Goal: Information Seeking & Learning: Learn about a topic

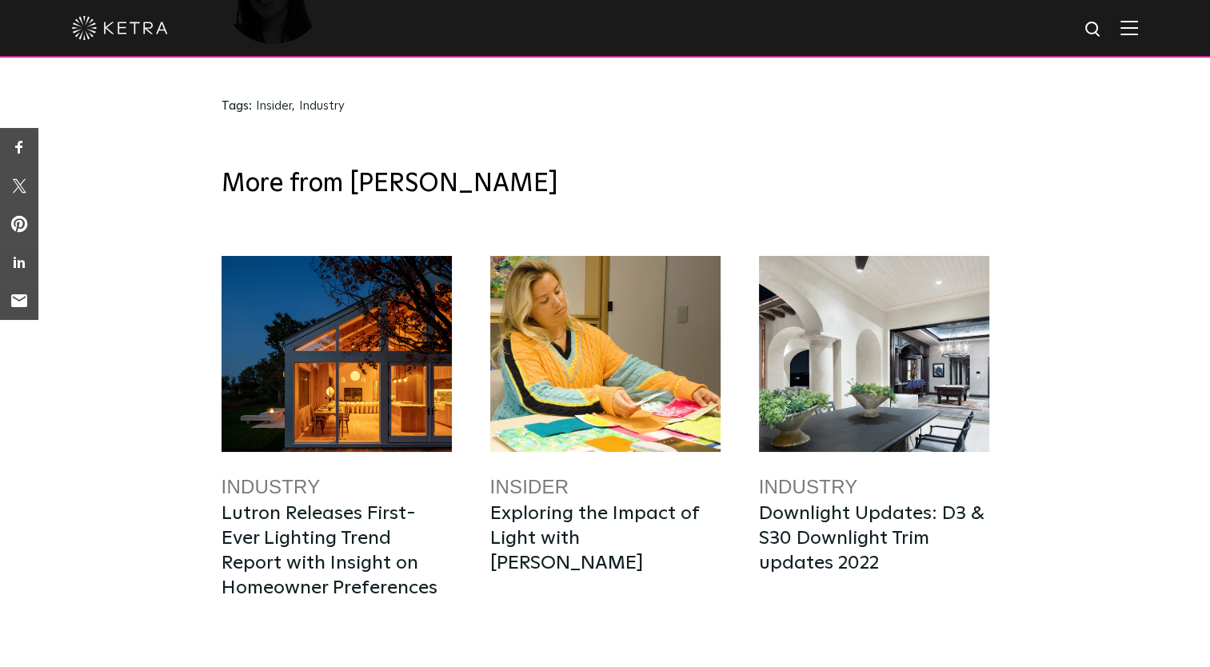
click at [1209, 547] on div "More from Ketra Industry Lutron Releases First-Ever Lighting Trend Report with …" at bounding box center [605, 500] width 1210 height 713
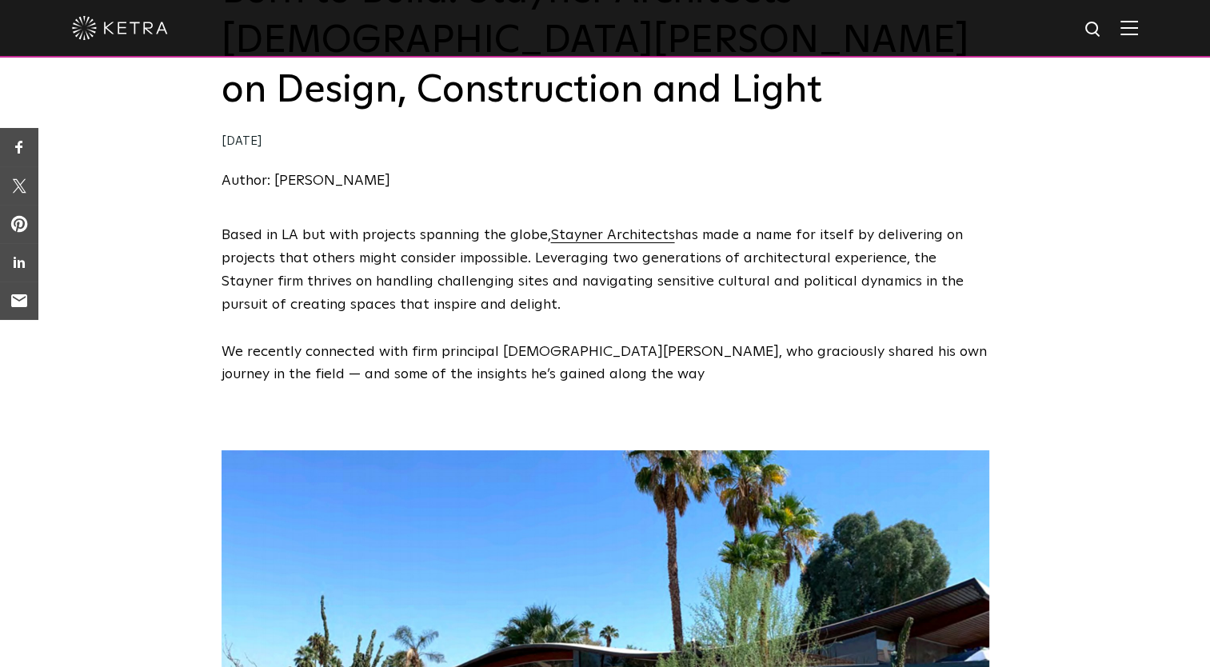
scroll to position [256, 0]
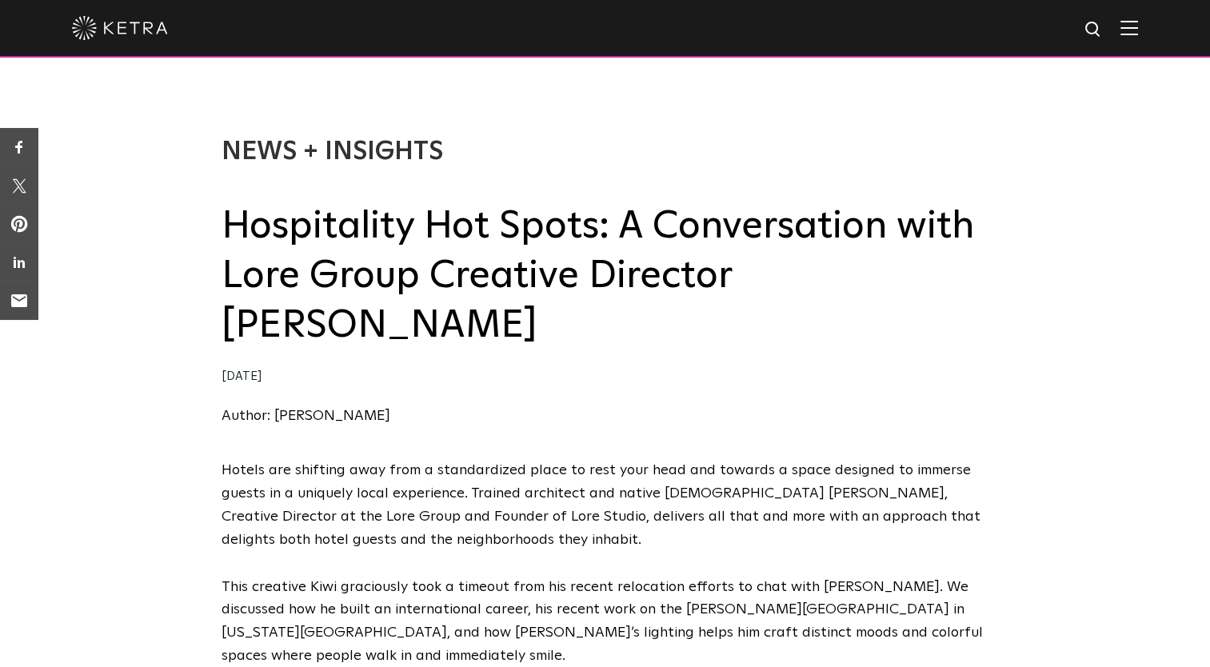
scroll to position [19, 0]
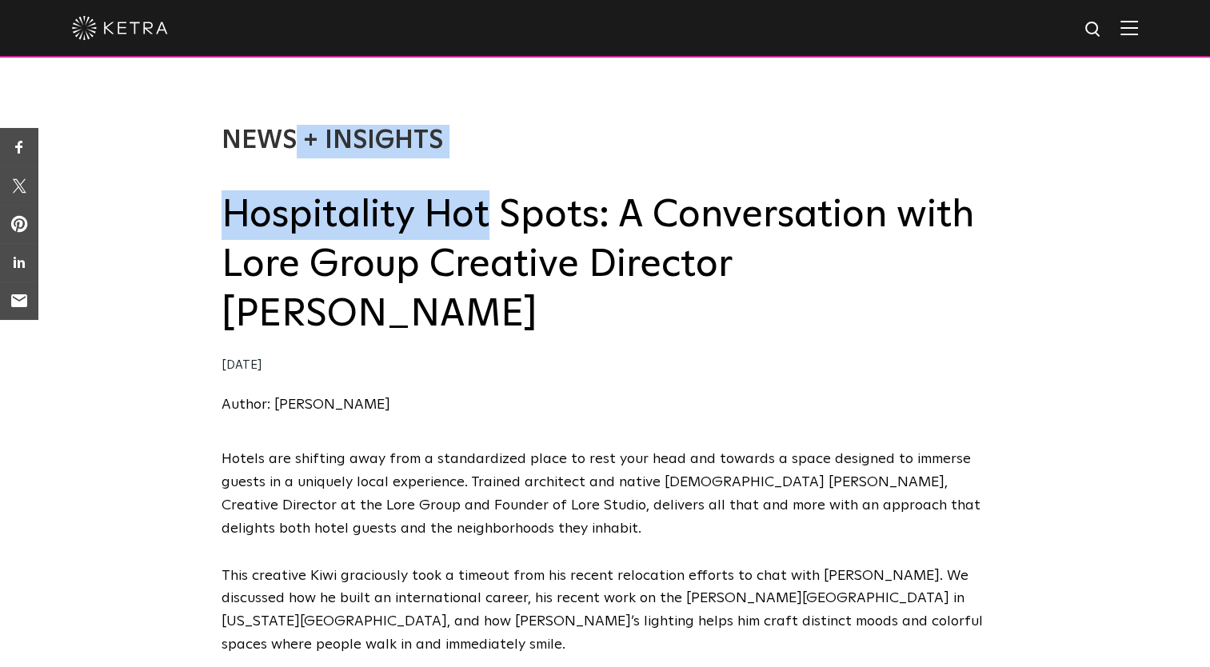
drag, startPoint x: 209, startPoint y: 224, endPoint x: 487, endPoint y: 211, distance: 278.7
click at [487, 211] on div "News + Insights Hospitality Hot Spots: A Conversation with Lore Group Creative …" at bounding box center [605, 254] width 1210 height 387
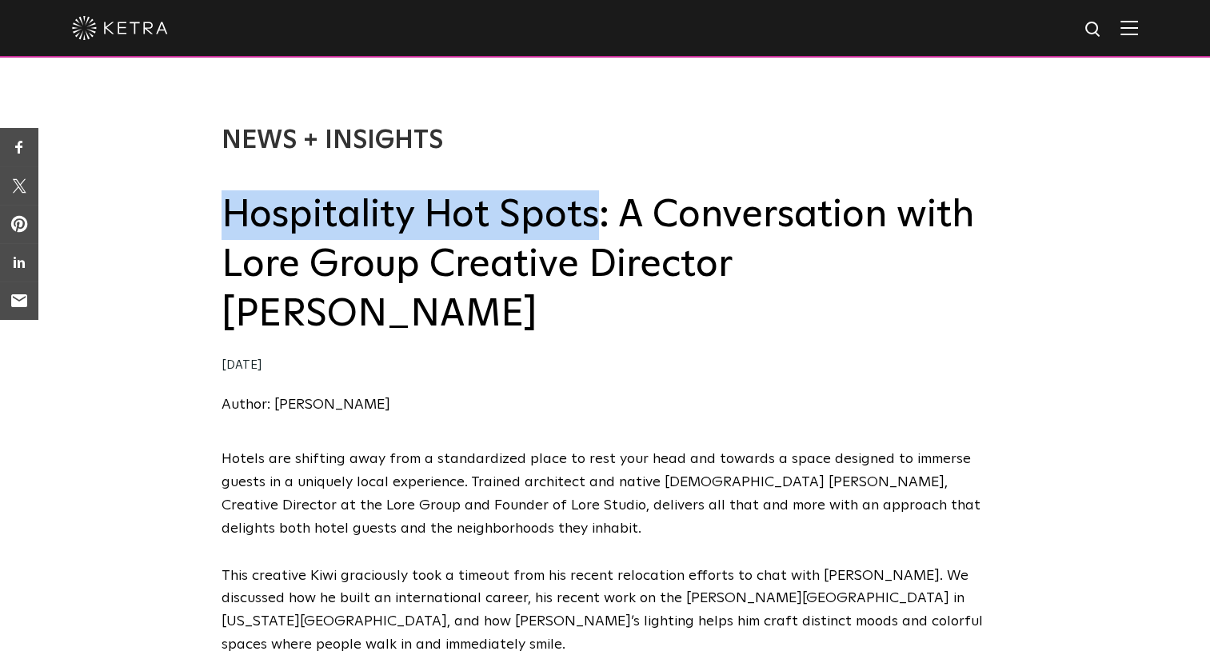
drag, startPoint x: 487, startPoint y: 211, endPoint x: 233, endPoint y: 223, distance: 254.7
click at [233, 223] on h2 "Hospitality Hot Spots: A Conversation with Lore Group Creative Director [PERSON…" at bounding box center [606, 265] width 768 height 150
copy h2 "Hospitality Hot Spots"
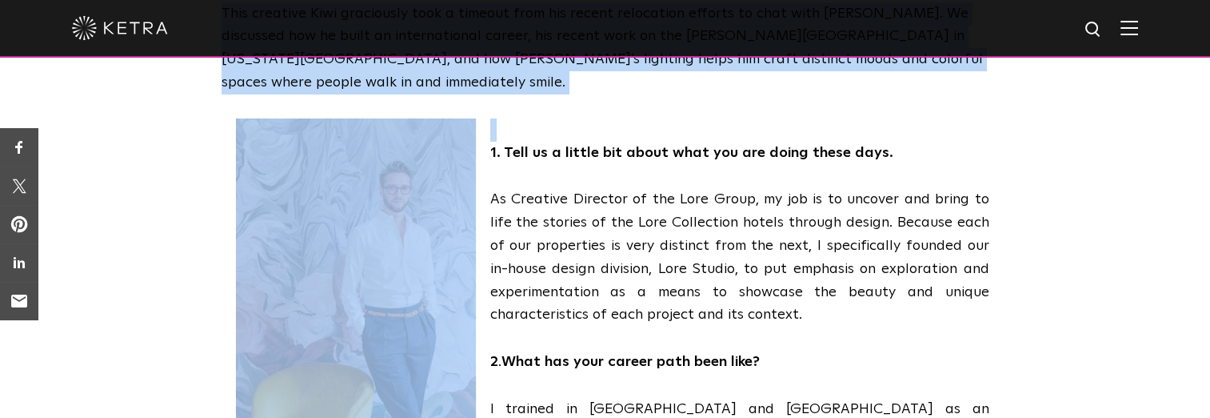
scroll to position [733, 0]
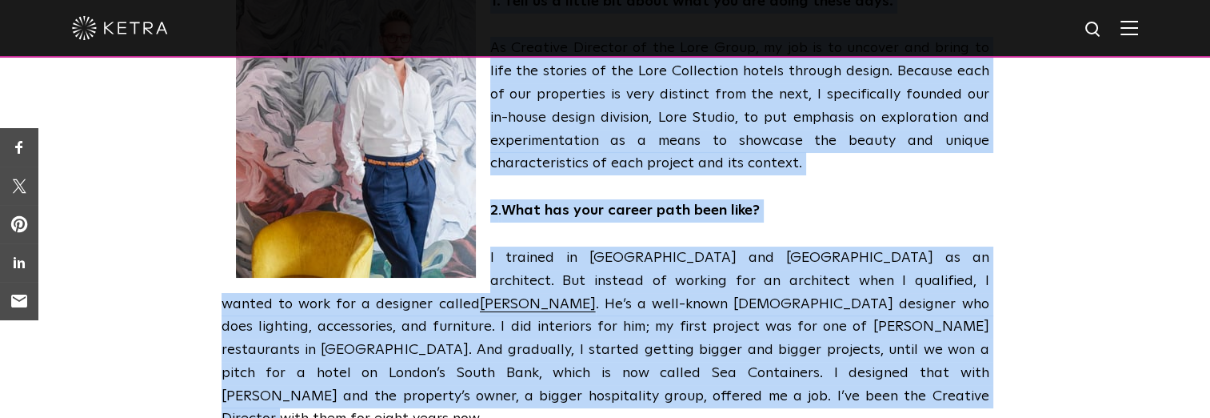
drag, startPoint x: 492, startPoint y: 205, endPoint x: 749, endPoint y: 319, distance: 281.1
click at [749, 319] on span "Hotels are shifting away from a standardized place to rest your head and toward…" at bounding box center [606, 140] width 768 height 812
copy span "5. Lore ip d sitame con adipi elit sed doe tempo incid utla. Et Dolorema Aliqua…"
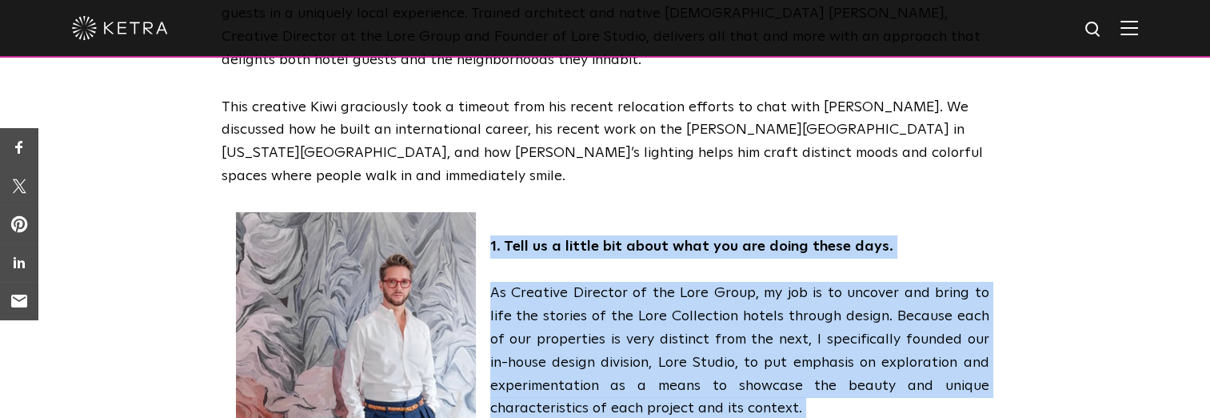
scroll to position [0, 0]
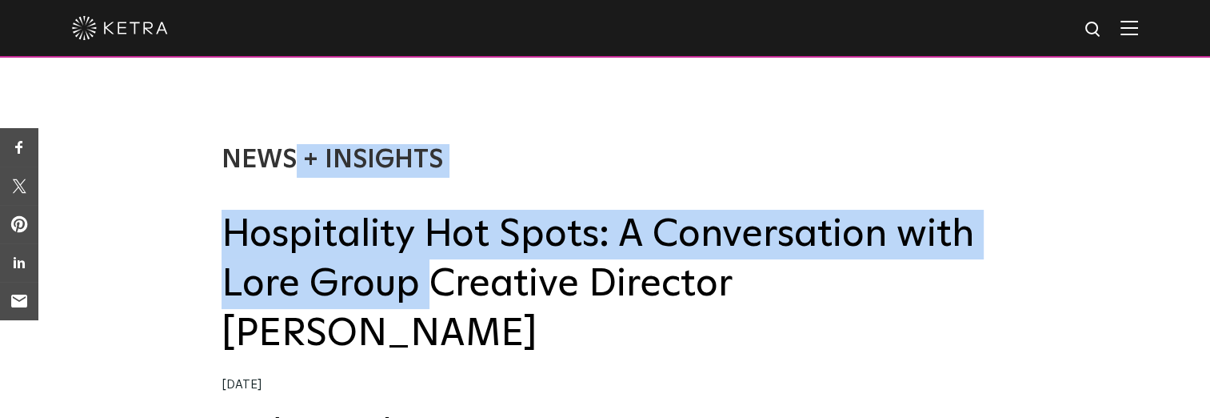
drag, startPoint x: 218, startPoint y: 238, endPoint x: 442, endPoint y: 265, distance: 225.6
click at [442, 265] on div "News + Insights Hospitality Hot Spots: A Conversation with Lore Group Creative …" at bounding box center [605, 273] width 1210 height 387
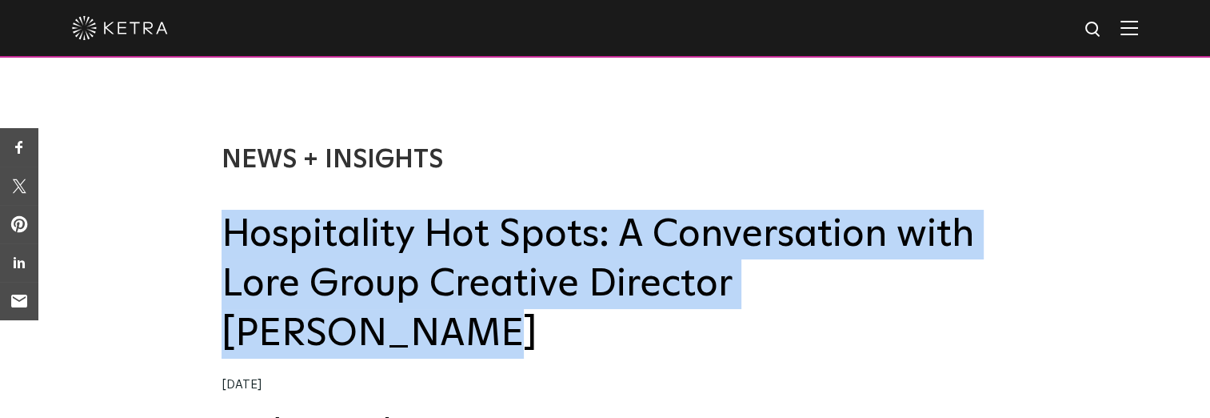
drag, startPoint x: 970, startPoint y: 296, endPoint x: 230, endPoint y: 238, distance: 741.4
click at [230, 238] on h2 "Hospitality Hot Spots: A Conversation with Lore Group Creative Director [PERSON…" at bounding box center [606, 285] width 768 height 150
copy h2 "Hospitality Hot Spots: A Conversation with Lore Group Creative Director [PERSON…"
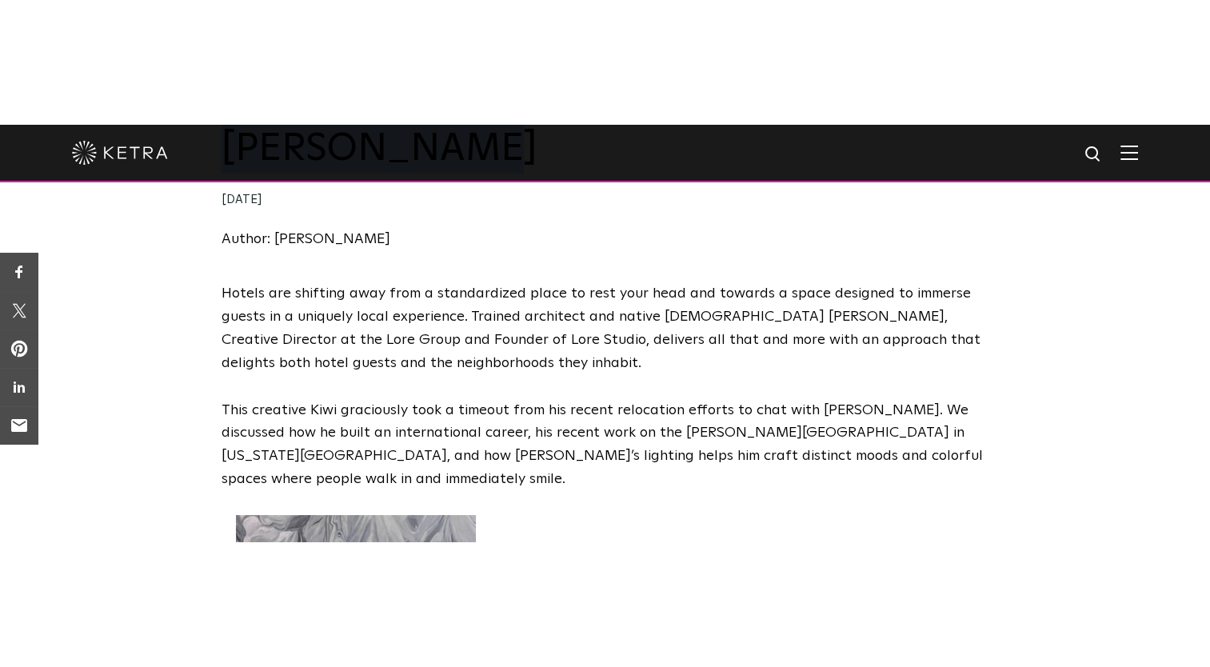
scroll to position [301, 0]
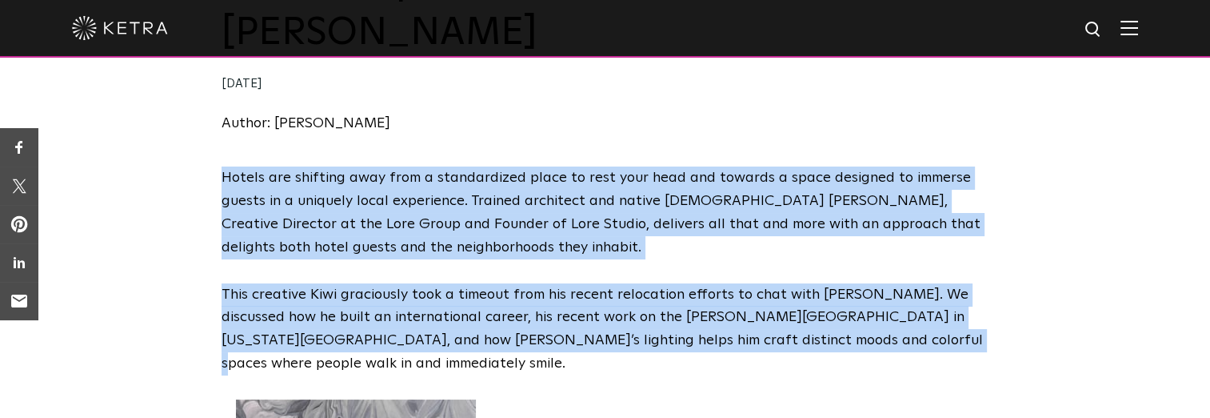
drag, startPoint x: 219, startPoint y: 130, endPoint x: 845, endPoint y: 283, distance: 644.0
copy span "Hotels are shifting away from a standardized place to rest your head and toward…"
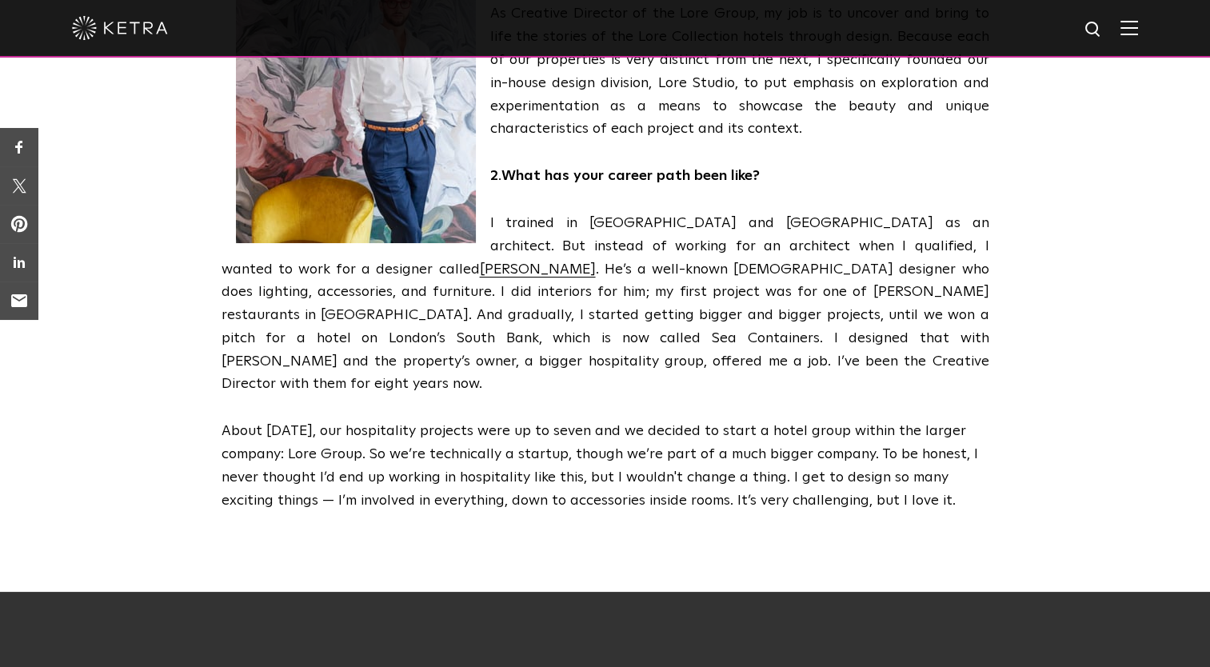
scroll to position [784, 0]
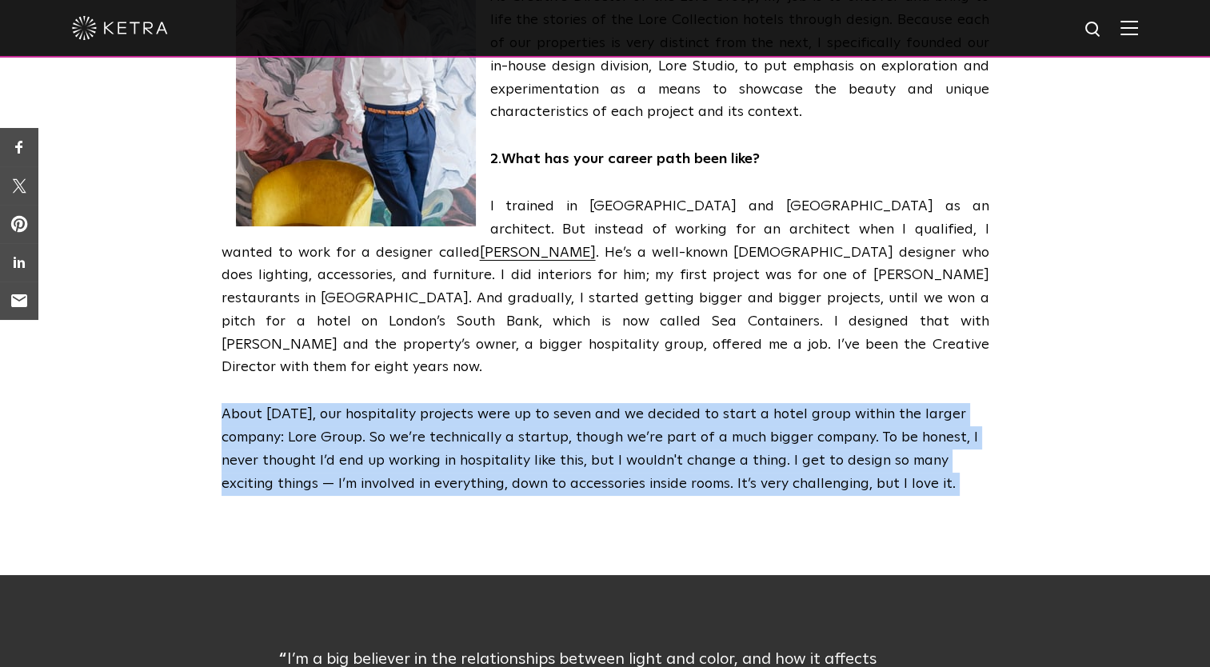
drag, startPoint x: 213, startPoint y: 316, endPoint x: 224, endPoint y: 319, distance: 11.6
click at [224, 319] on div "Hotels are shifting away from a standardized place to rest your head and toward…" at bounding box center [605, 101] width 1210 height 836
copy div "About [DATE], our hospitality projects were up to seven and we decided to start…"
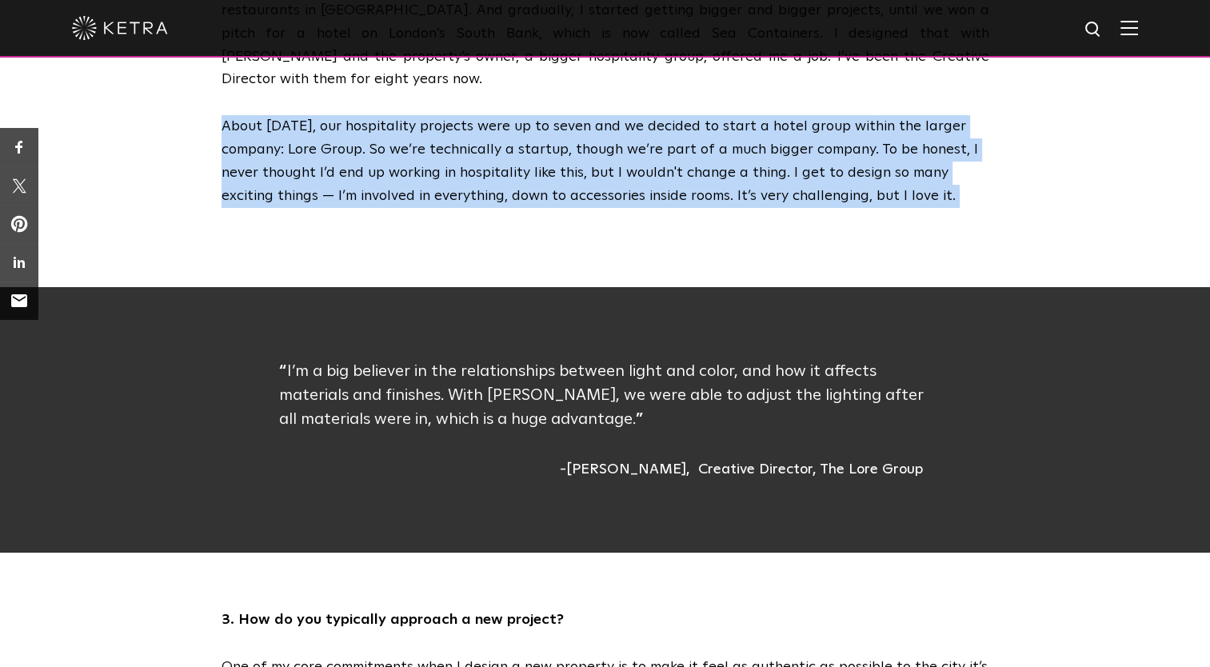
scroll to position [1089, 0]
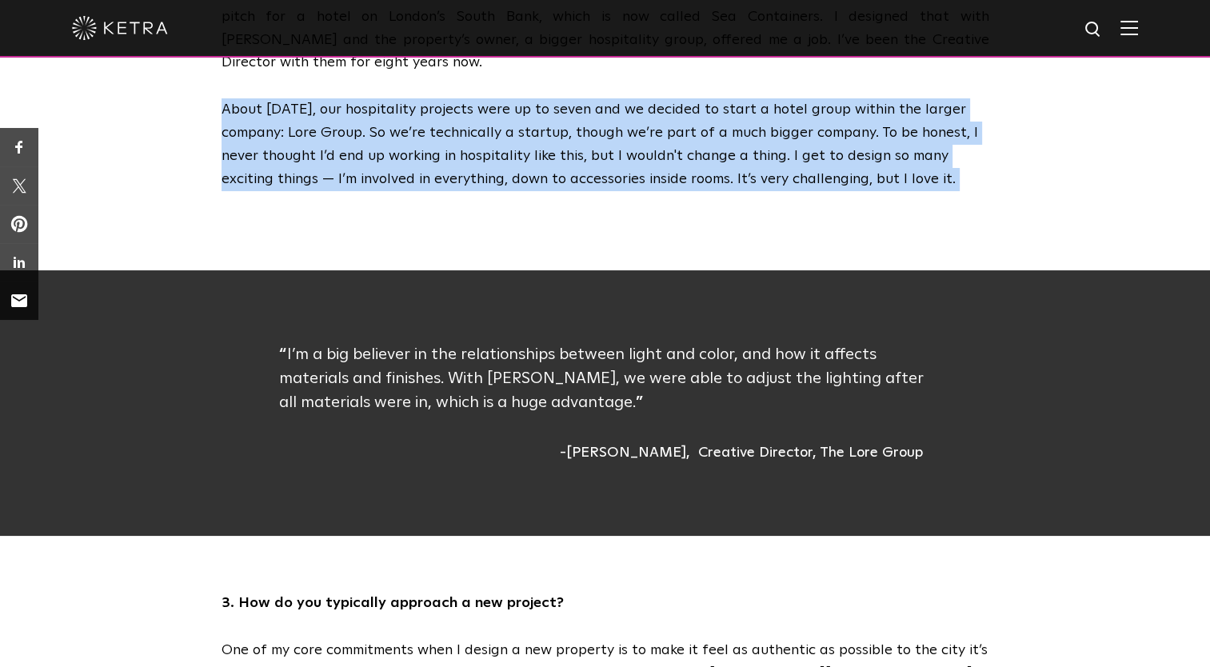
click at [285, 342] on div "I’m a big believer in the relationships between light and color, and how it aff…" at bounding box center [605, 403] width 652 height 122
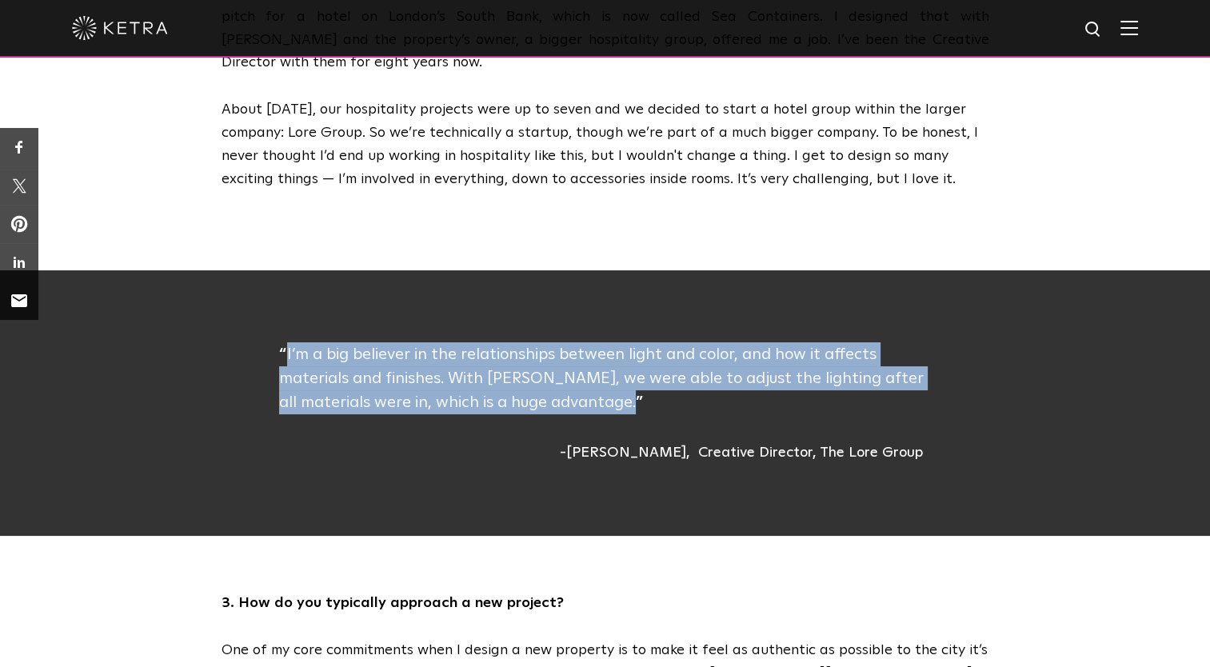
drag, startPoint x: 288, startPoint y: 260, endPoint x: 541, endPoint y: 319, distance: 259.6
click at [541, 342] on div "I’m a big believer in the relationships between light and color, and how it aff…" at bounding box center [605, 403] width 652 height 122
copy div "I’m a big believer in the relationships between light and color, and how it aff…"
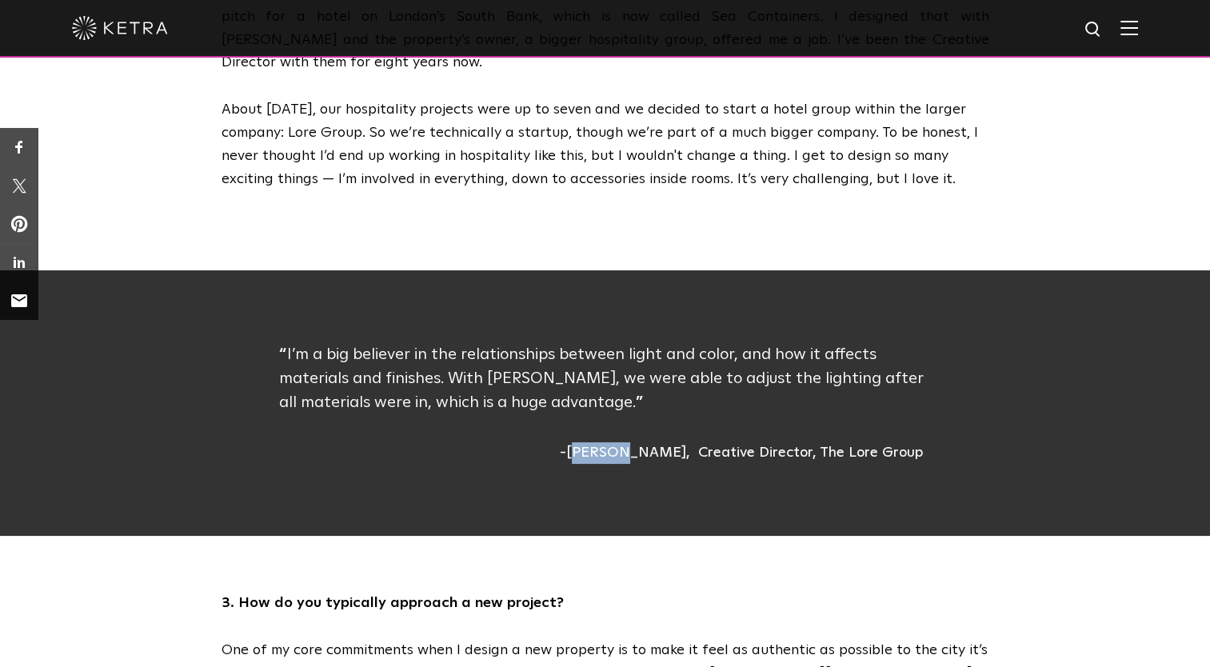
drag, startPoint x: 613, startPoint y: 360, endPoint x: 656, endPoint y: 362, distance: 43.3
click at [656, 442] on div "[PERSON_NAME]" at bounding box center [625, 453] width 130 height 22
drag, startPoint x: 656, startPoint y: 362, endPoint x: 611, endPoint y: 357, distance: 45.1
click at [611, 442] on div "[PERSON_NAME]" at bounding box center [625, 453] width 130 height 22
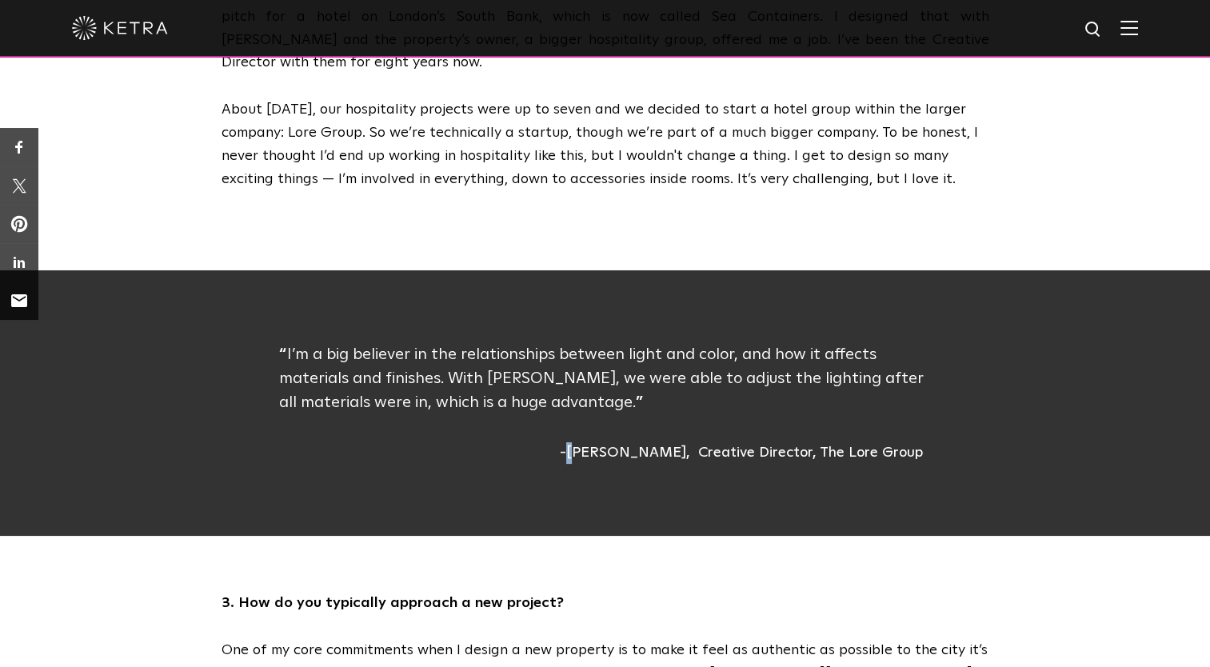
click at [611, 442] on div "[PERSON_NAME]" at bounding box center [625, 453] width 130 height 22
drag, startPoint x: 611, startPoint y: 357, endPoint x: 656, endPoint y: 363, distance: 45.3
click at [656, 442] on div "[PERSON_NAME]" at bounding box center [625, 453] width 130 height 22
drag, startPoint x: 656, startPoint y: 363, endPoint x: 606, endPoint y: 366, distance: 50.5
click at [606, 442] on div "[PERSON_NAME]" at bounding box center [625, 453] width 130 height 22
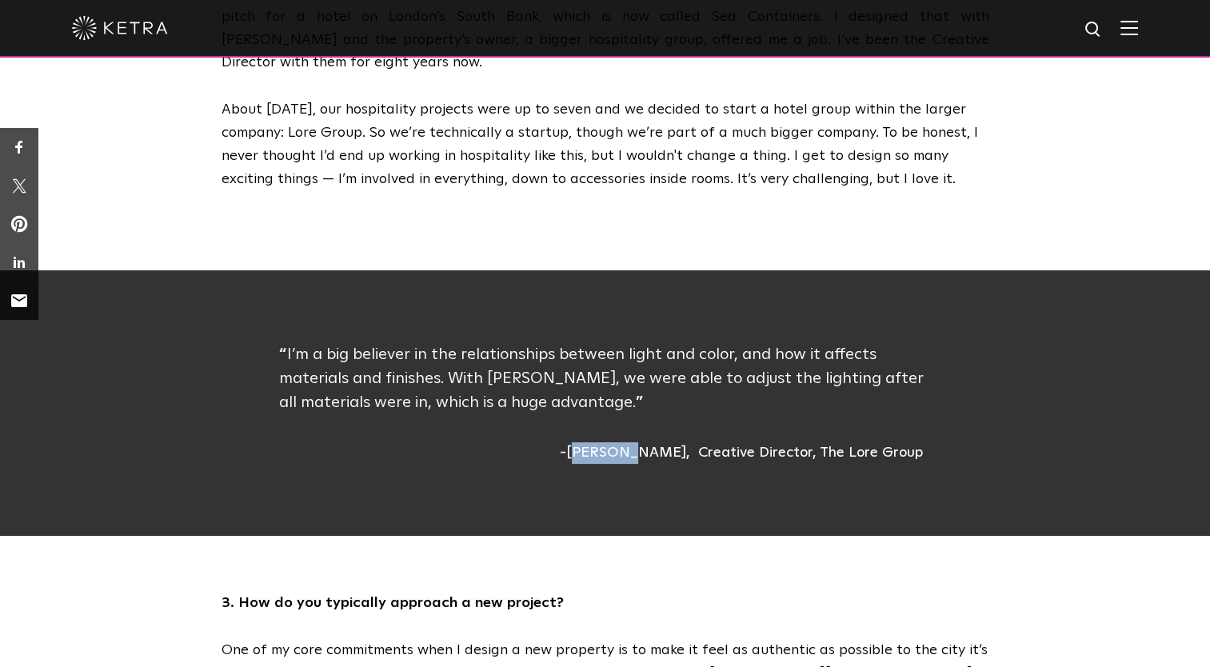
drag, startPoint x: 611, startPoint y: 362, endPoint x: 659, endPoint y: 366, distance: 48.2
click at [659, 442] on div "[PERSON_NAME]" at bounding box center [625, 453] width 130 height 22
drag, startPoint x: 659, startPoint y: 366, endPoint x: 690, endPoint y: 361, distance: 31.7
click at [690, 442] on div "[PERSON_NAME]" at bounding box center [625, 453] width 130 height 22
drag, startPoint x: 690, startPoint y: 361, endPoint x: 608, endPoint y: 366, distance: 82.5
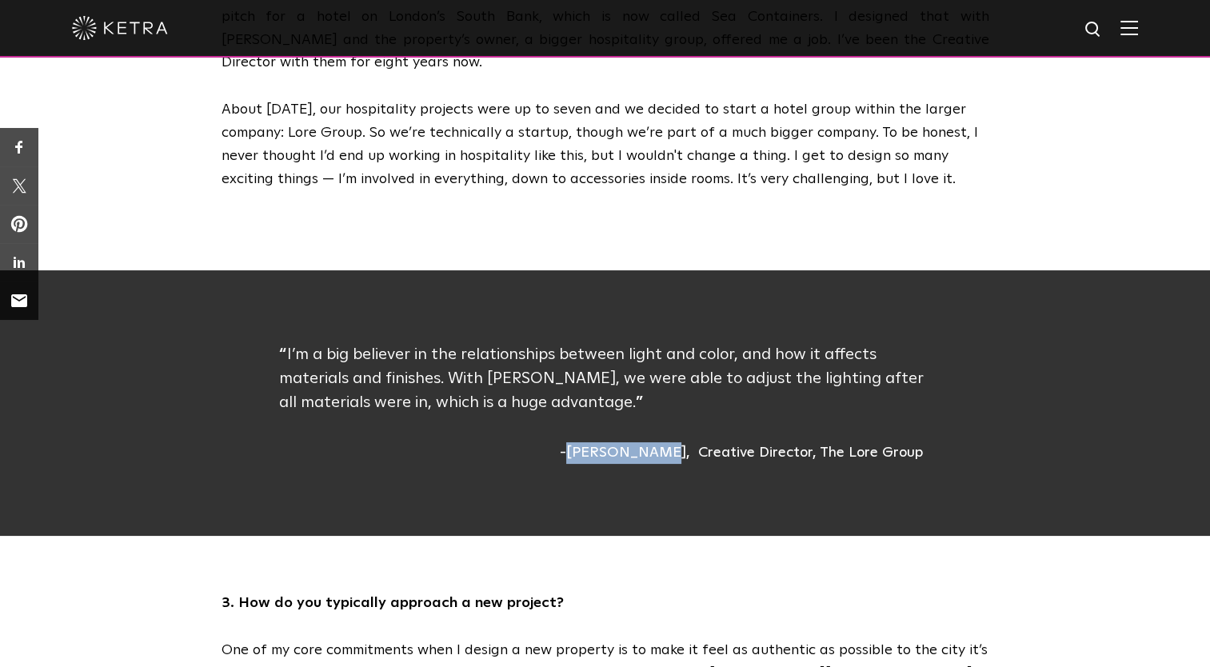
click at [608, 442] on div "[PERSON_NAME]" at bounding box center [625, 453] width 130 height 22
copy div "[PERSON_NAME]"
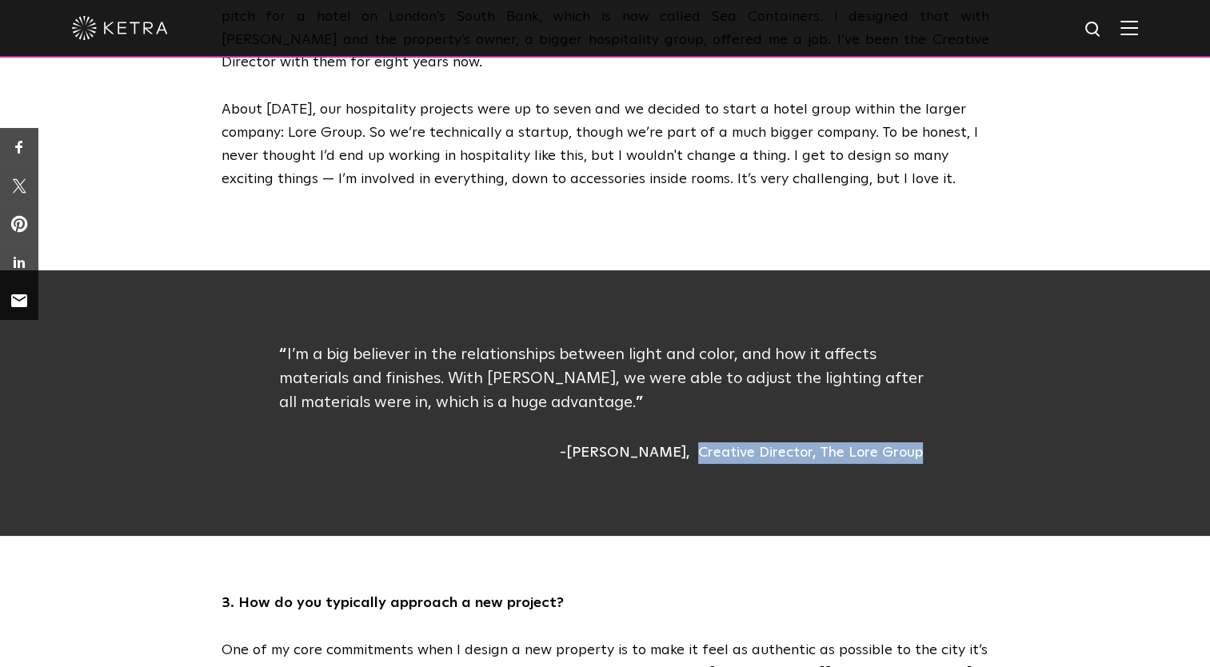
drag, startPoint x: 702, startPoint y: 360, endPoint x: 940, endPoint y: 350, distance: 237.8
click at [940, 350] on div "I’m a big believer in the relationships between light and color, and how it aff…" at bounding box center [606, 403] width 768 height 122
copy div "Creative Director, The Lore Group"
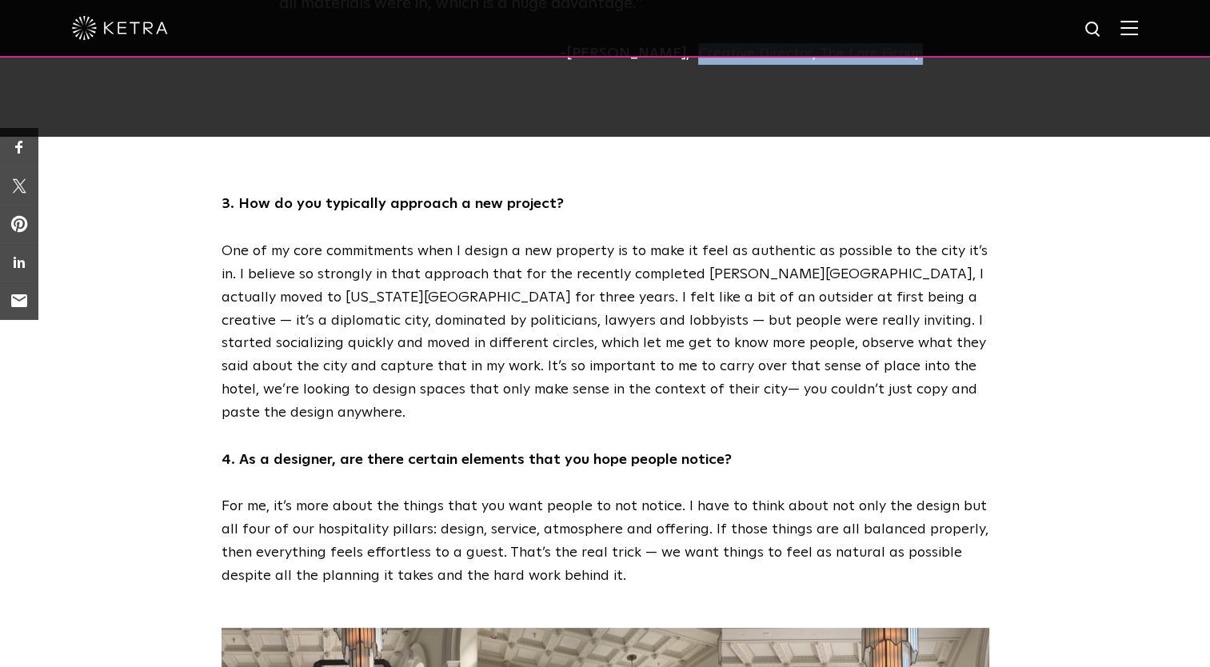
scroll to position [1505, 0]
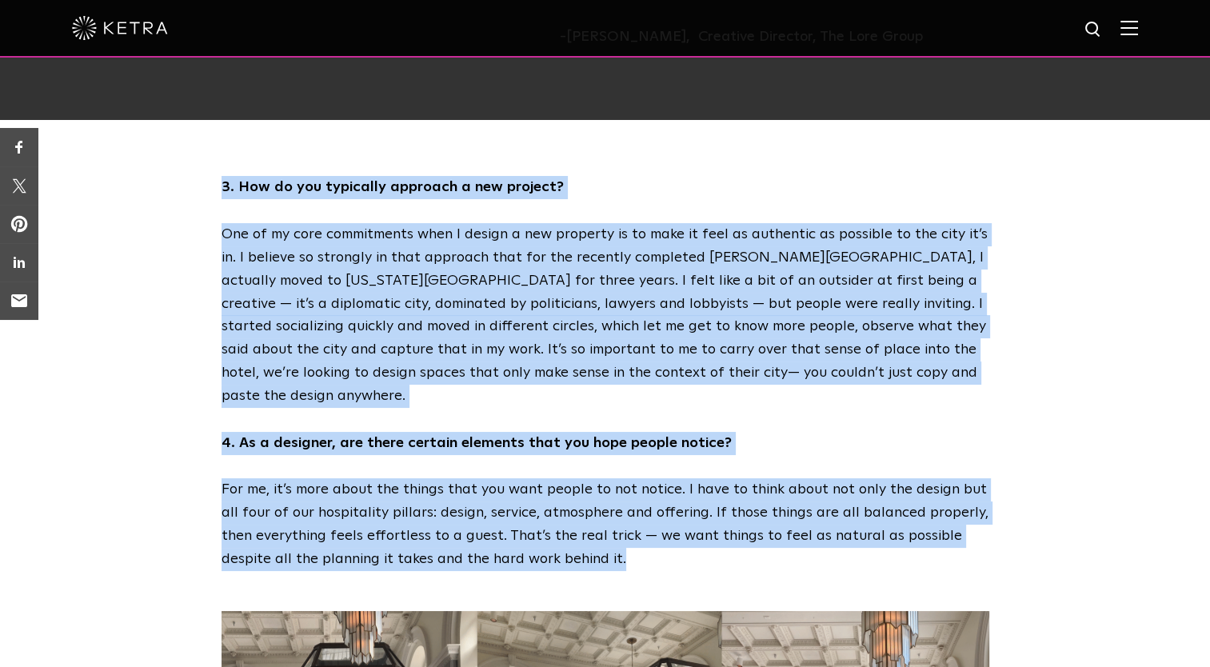
drag, startPoint x: 205, startPoint y: 78, endPoint x: 566, endPoint y: 444, distance: 514.2
copy div "0. Lor ip dol sitametco adipisci e sed doeiusm? Tem in ut labo etdoloremag aliq…"
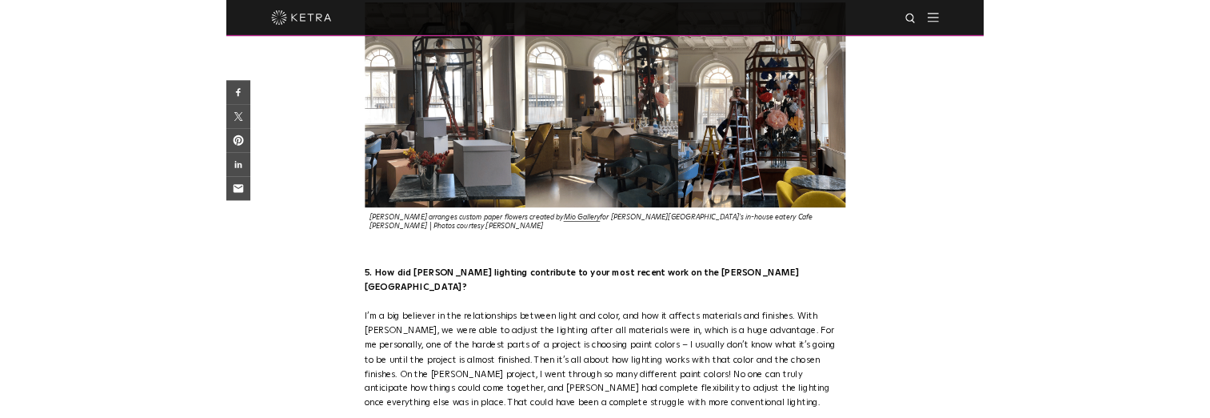
scroll to position [1871, 0]
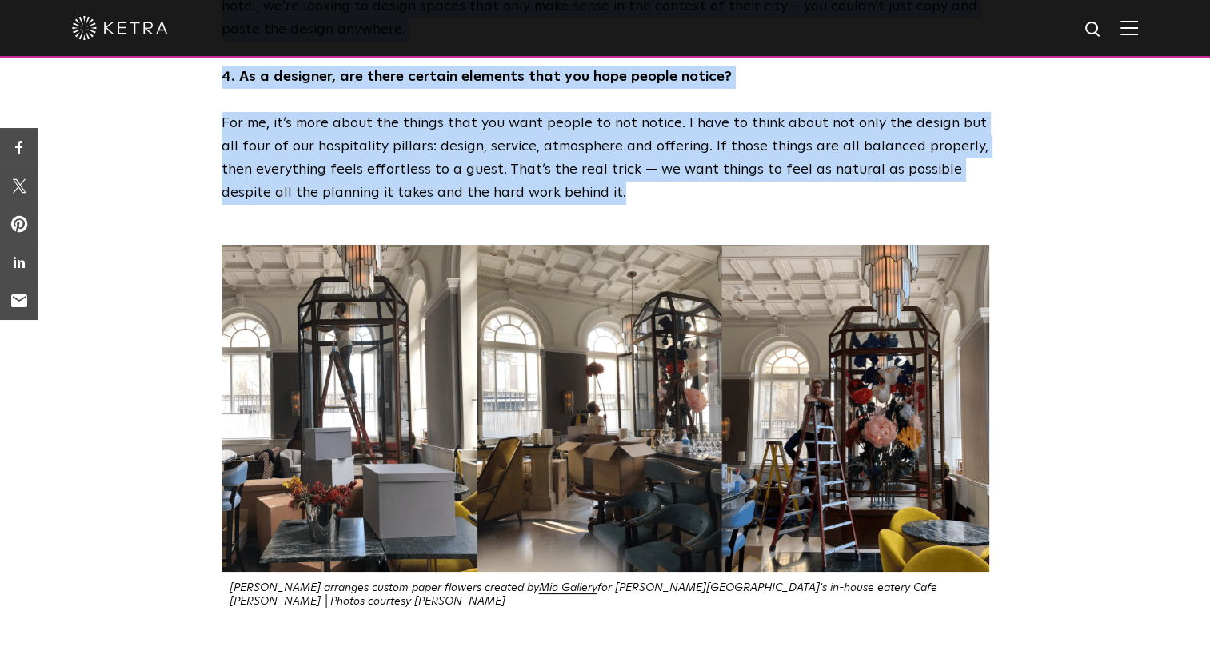
drag, startPoint x: 806, startPoint y: 313, endPoint x: 670, endPoint y: 377, distance: 151.0
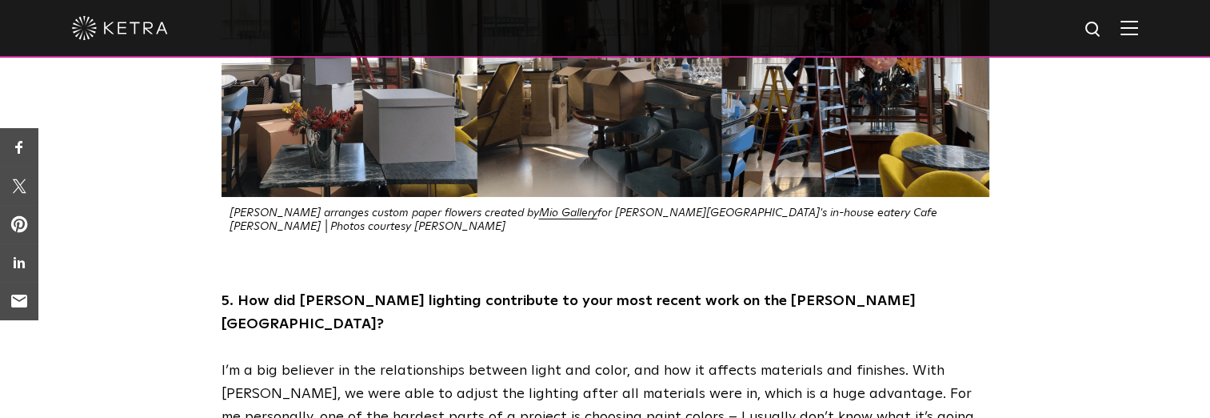
scroll to position [2256, 0]
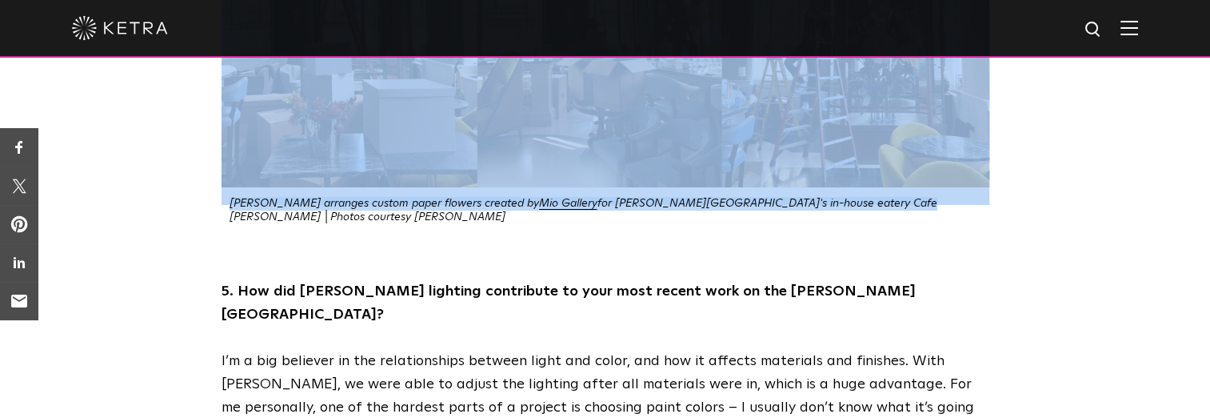
drag, startPoint x: 222, startPoint y: 85, endPoint x: 822, endPoint y: 90, distance: 600.8
click at [822, 90] on div "[PERSON_NAME] arranges custom paper flowers created by Mio Gallery for [PERSON_…" at bounding box center [606, 42] width 768 height 364
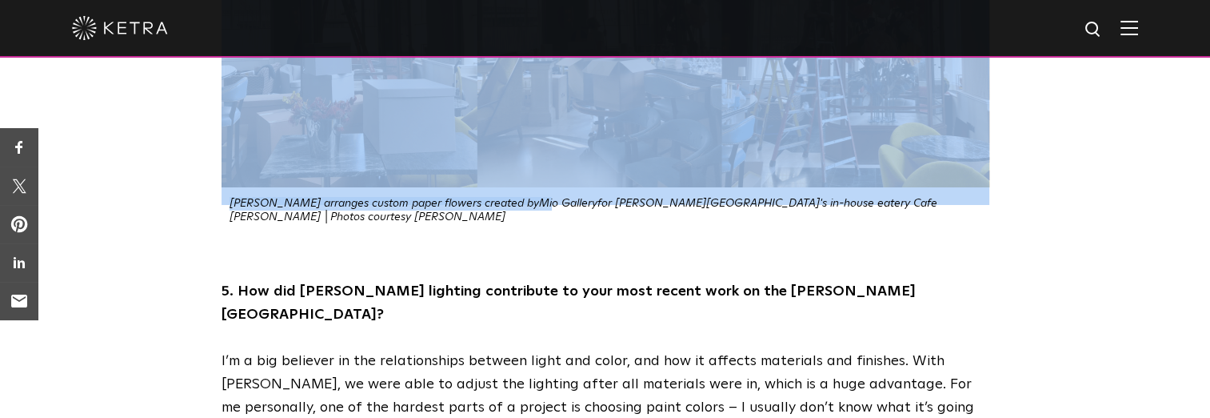
drag, startPoint x: 224, startPoint y: 85, endPoint x: 482, endPoint y: 91, distance: 257.7
click at [482, 91] on div "[PERSON_NAME] arranges custom paper flowers created by Mio Gallery for [PERSON_…" at bounding box center [606, 42] width 768 height 364
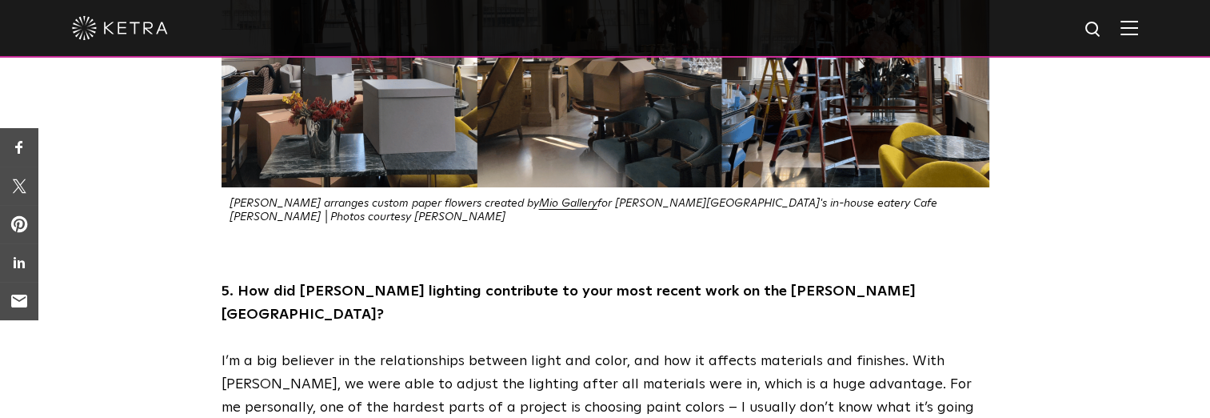
drag, startPoint x: 482, startPoint y: 91, endPoint x: 467, endPoint y: 126, distance: 38.0
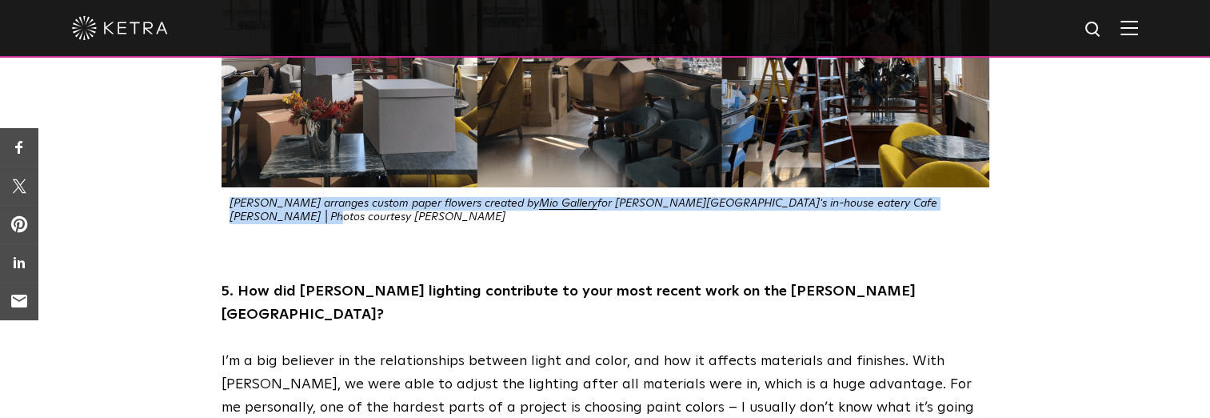
drag, startPoint x: 926, startPoint y: 90, endPoint x: 227, endPoint y: 91, distance: 698.4
copy em "[PERSON_NAME] arranges custom paper flowers created by Mio Gallery for [PERSON_…"
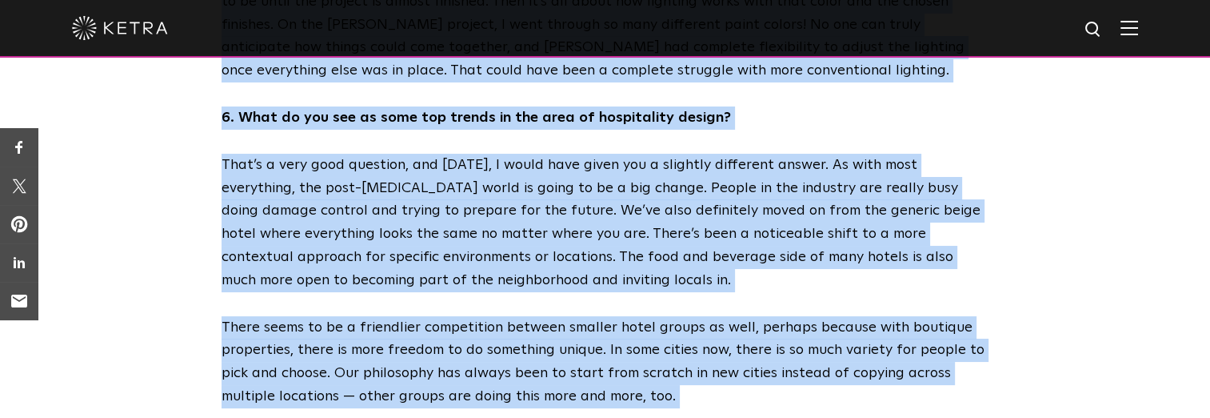
scroll to position [2886, 0]
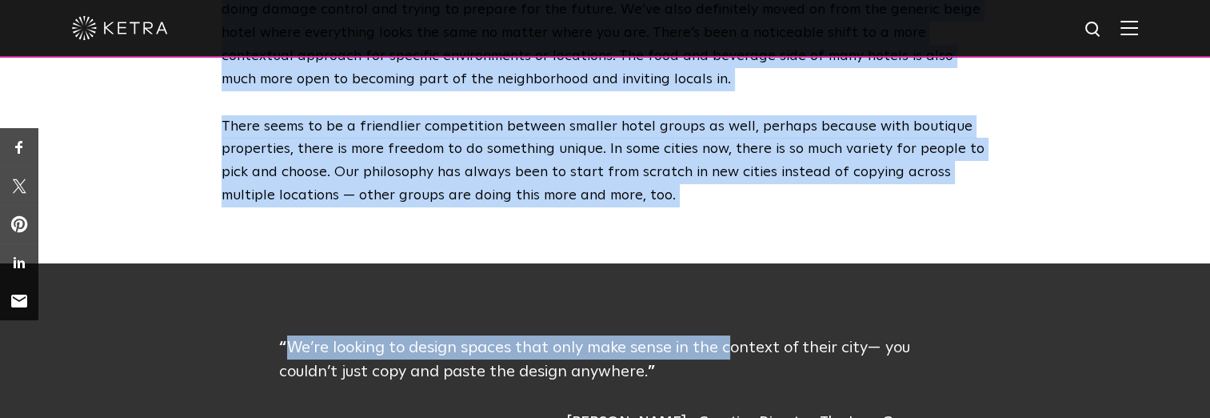
drag, startPoint x: 211, startPoint y: 155, endPoint x: 728, endPoint y: 67, distance: 524.2
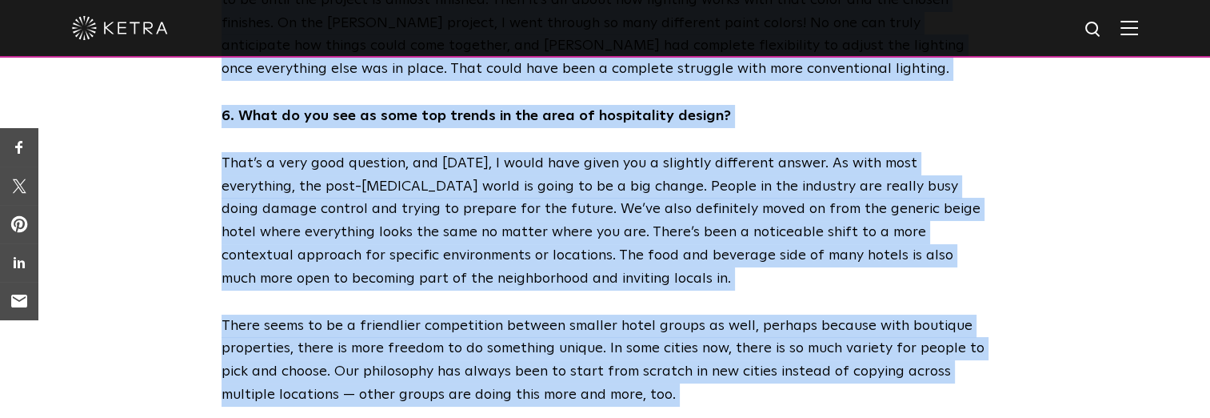
scroll to position [2677, 0]
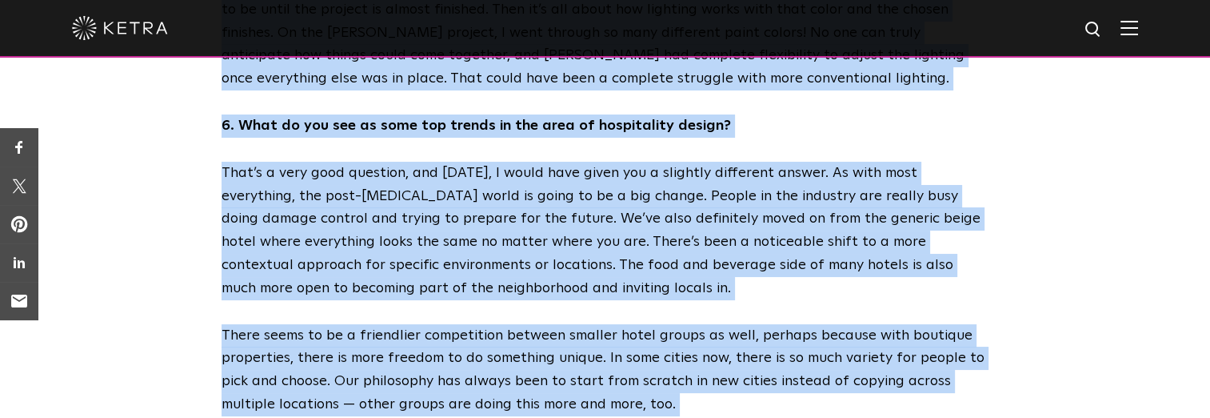
click at [728, 268] on div "I’m a big believer in the relationships between light and color, and how it aff…" at bounding box center [605, 110] width 1210 height 2857
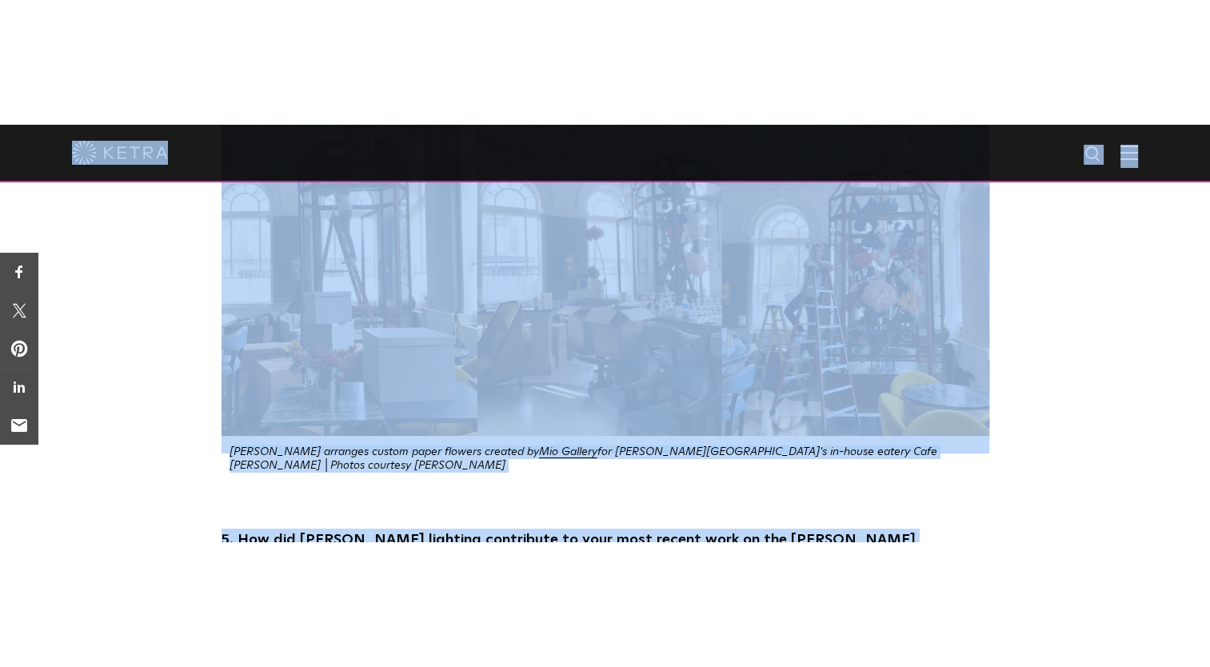
scroll to position [2127, 0]
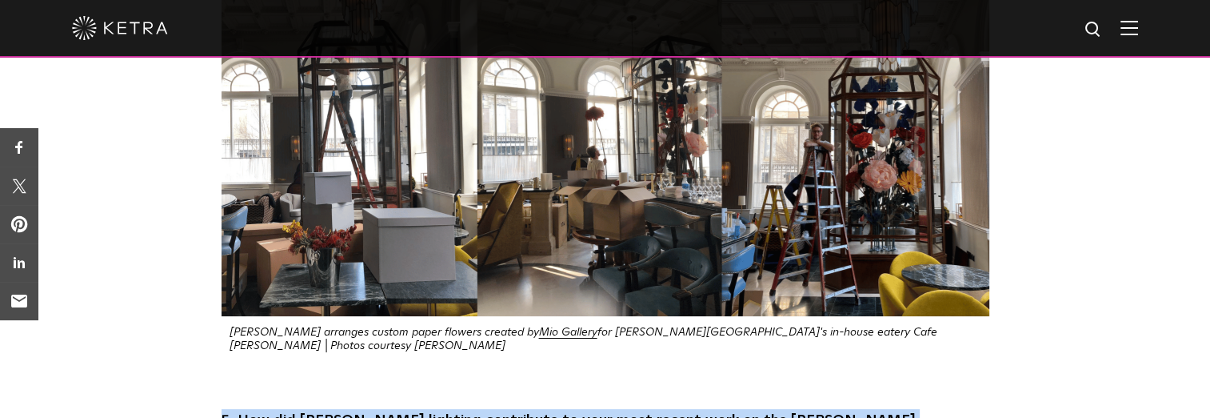
drag, startPoint x: 678, startPoint y: 254, endPoint x: 214, endPoint y: 293, distance: 464.8
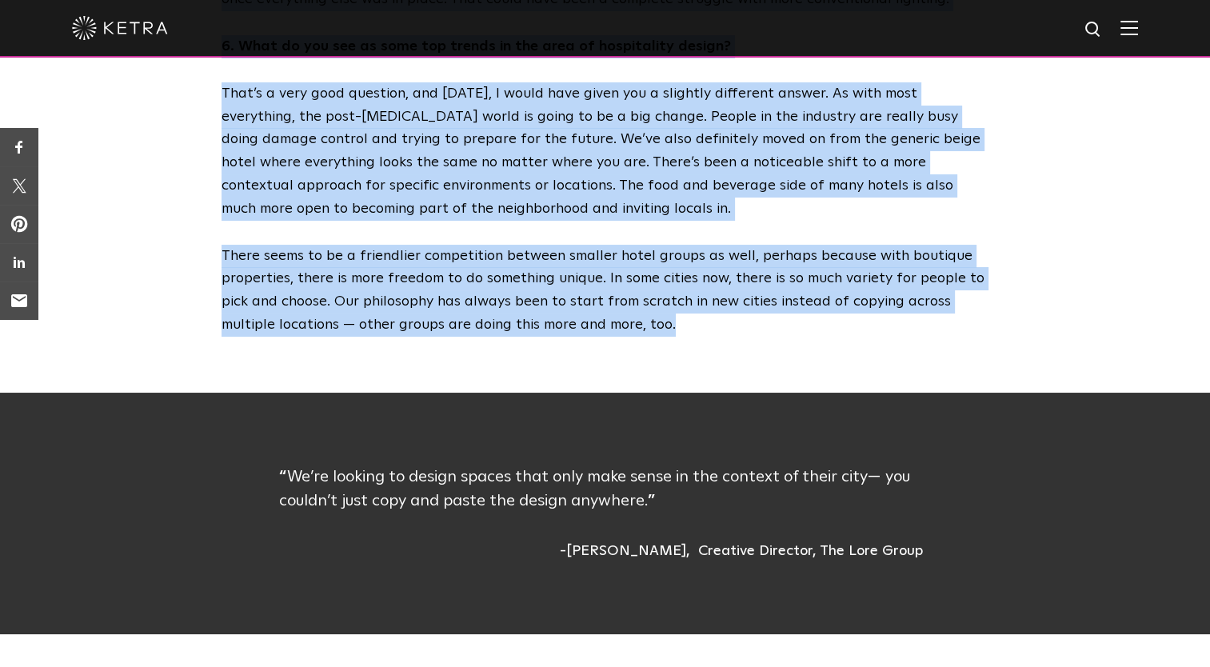
scroll to position [2806, 0]
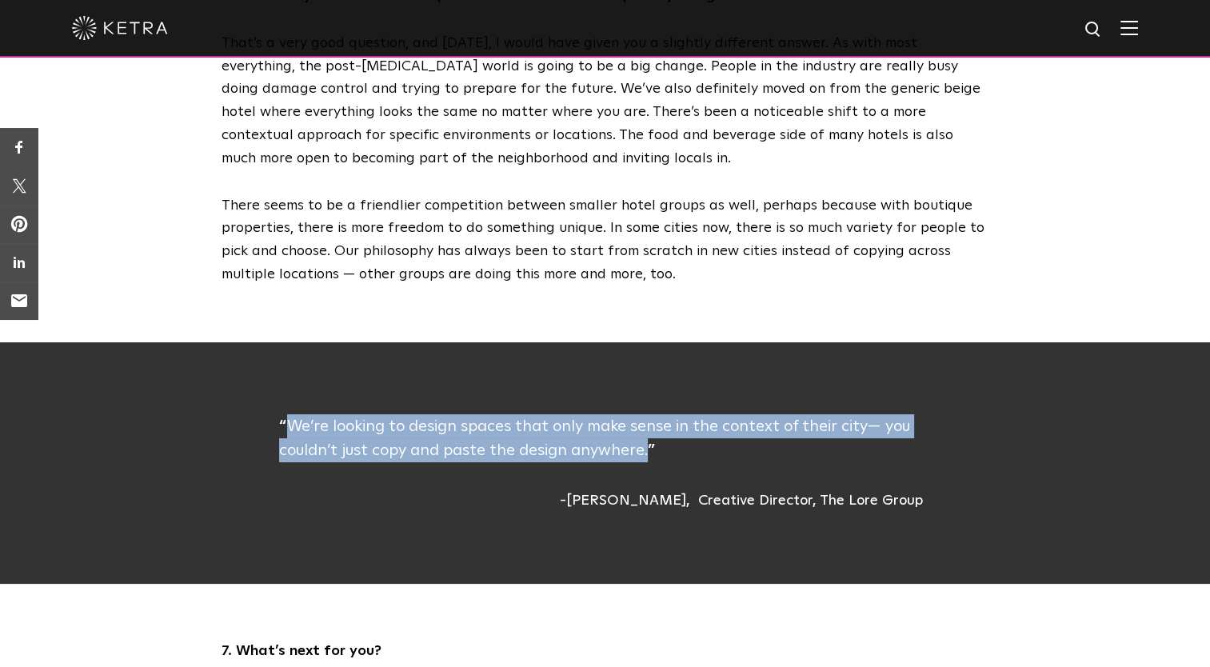
drag, startPoint x: 290, startPoint y: 273, endPoint x: 646, endPoint y: 306, distance: 356.7
click at [646, 414] on p "We’re looking to design spaces that only make sense in the context of their cit…" at bounding box center [605, 438] width 652 height 48
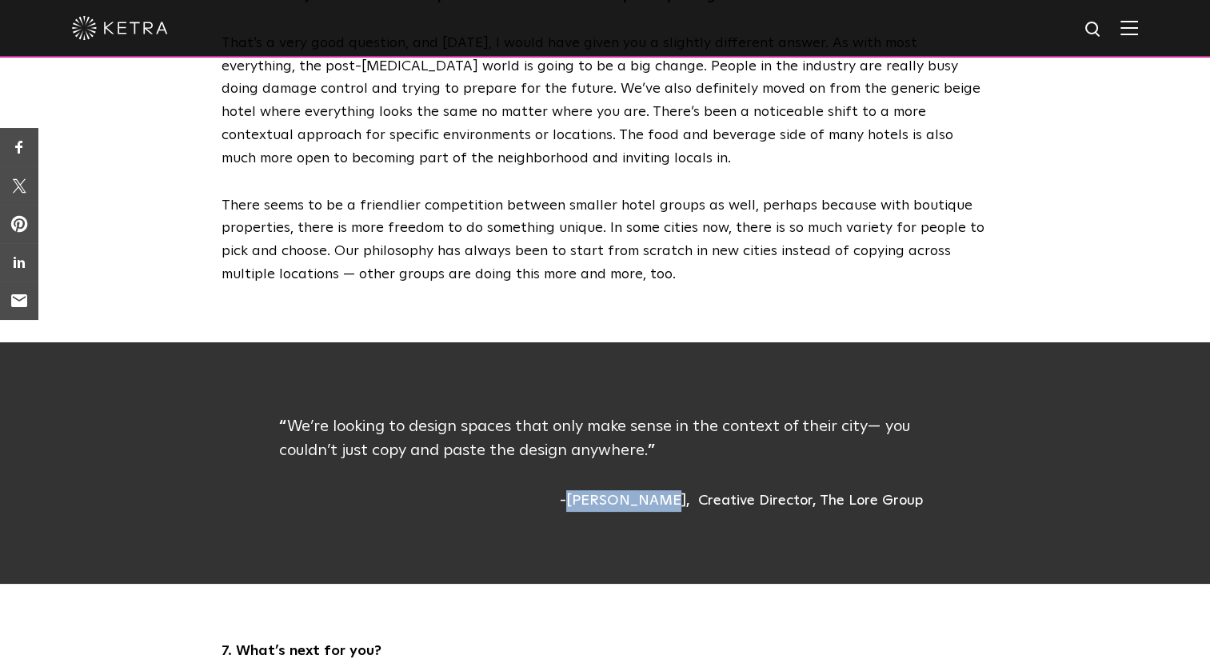
drag, startPoint x: 610, startPoint y: 349, endPoint x: 689, endPoint y: 351, distance: 78.4
click at [689, 490] on div "[PERSON_NAME]" at bounding box center [625, 501] width 130 height 22
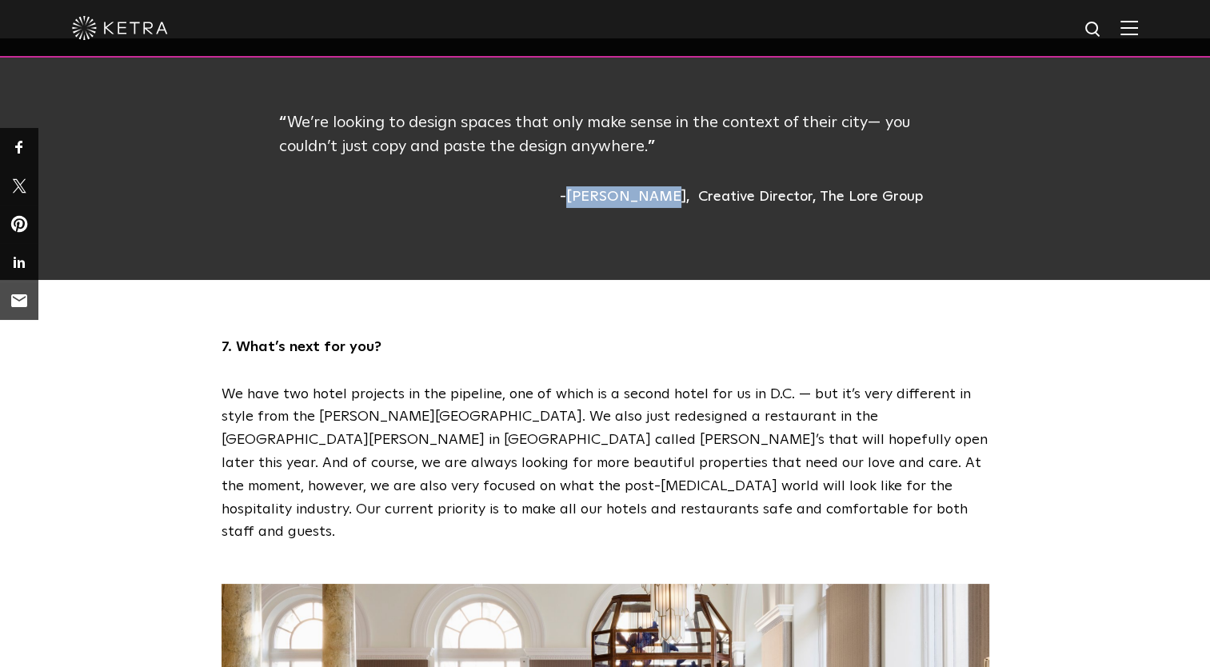
scroll to position [3128, 0]
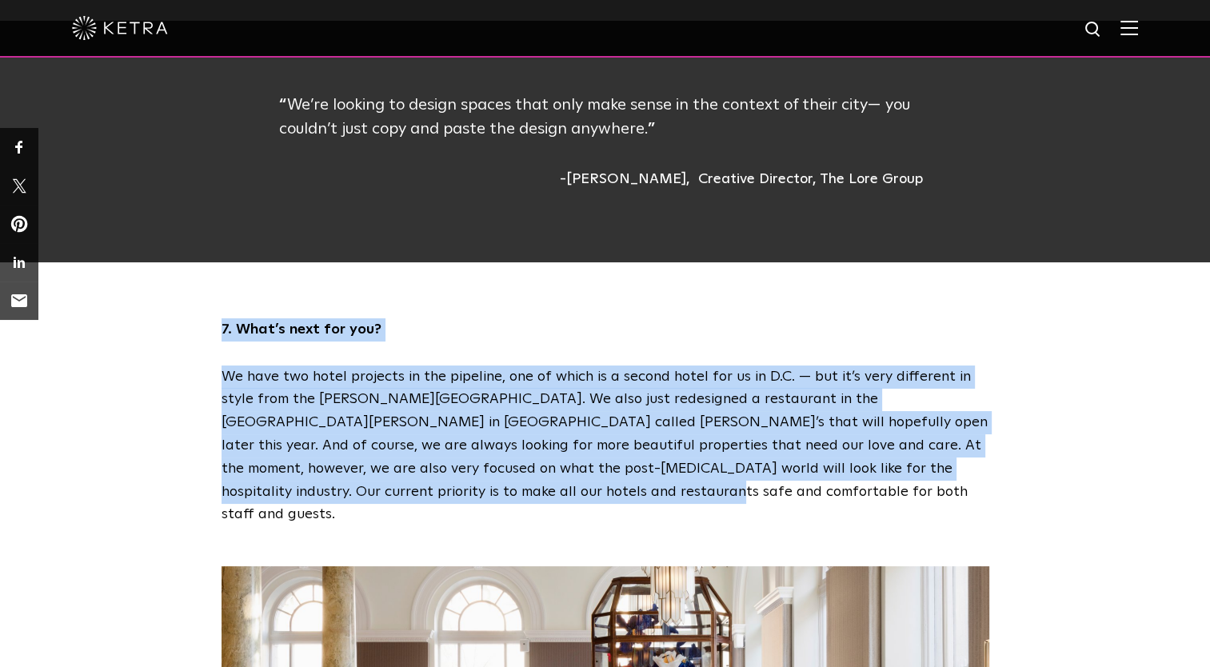
drag, startPoint x: 222, startPoint y: 171, endPoint x: 390, endPoint y: 338, distance: 237.0
click at [390, 338] on div "7. What’s next for you? We have two hotel projects in the pipeline, one of whic…" at bounding box center [606, 422] width 800 height 208
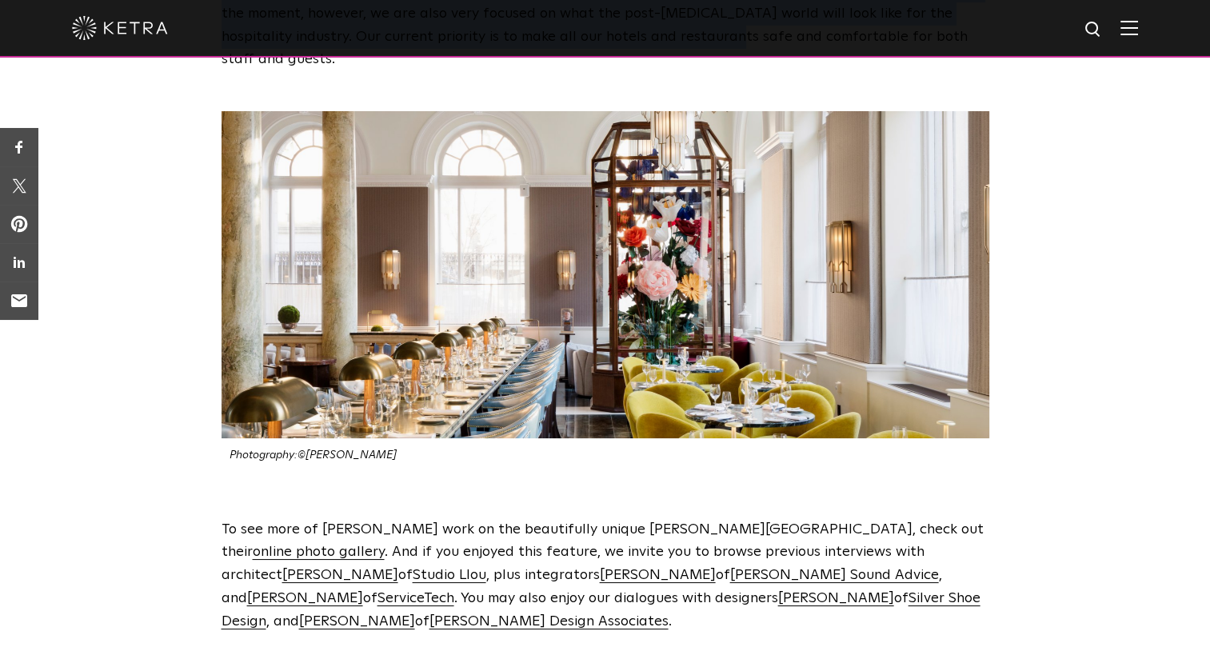
scroll to position [3606, 0]
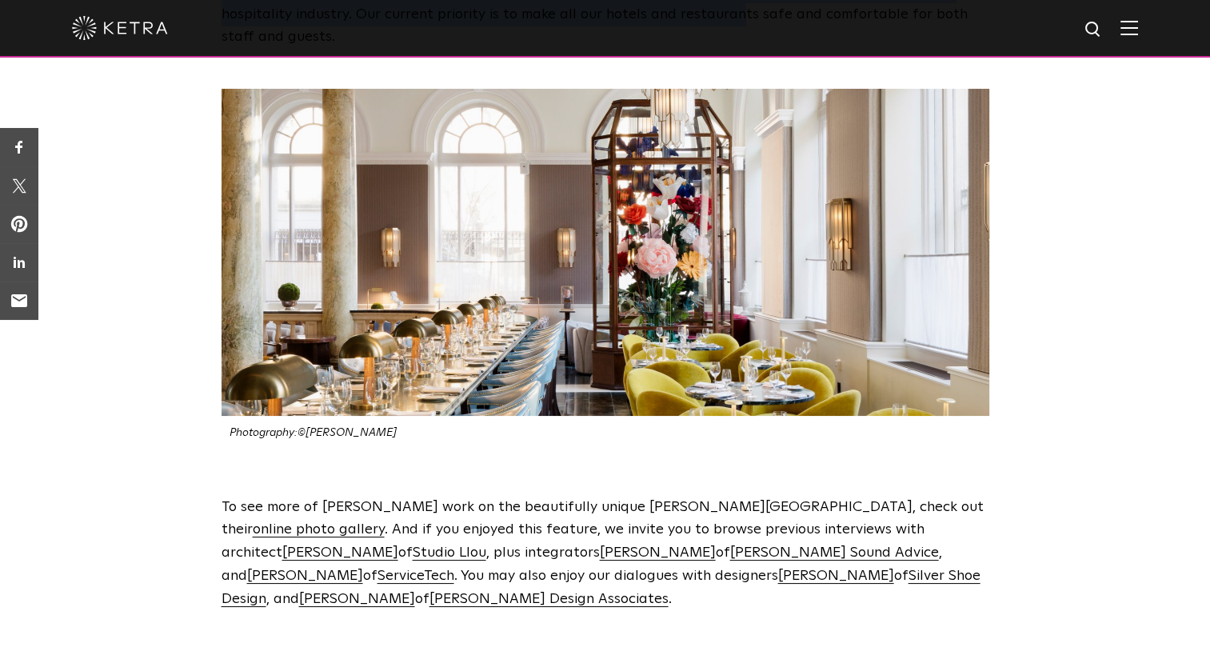
drag, startPoint x: 393, startPoint y: 257, endPoint x: 231, endPoint y: 258, distance: 161.6
click at [231, 426] on p "Photography: ©[PERSON_NAME]" at bounding box center [610, 433] width 760 height 14
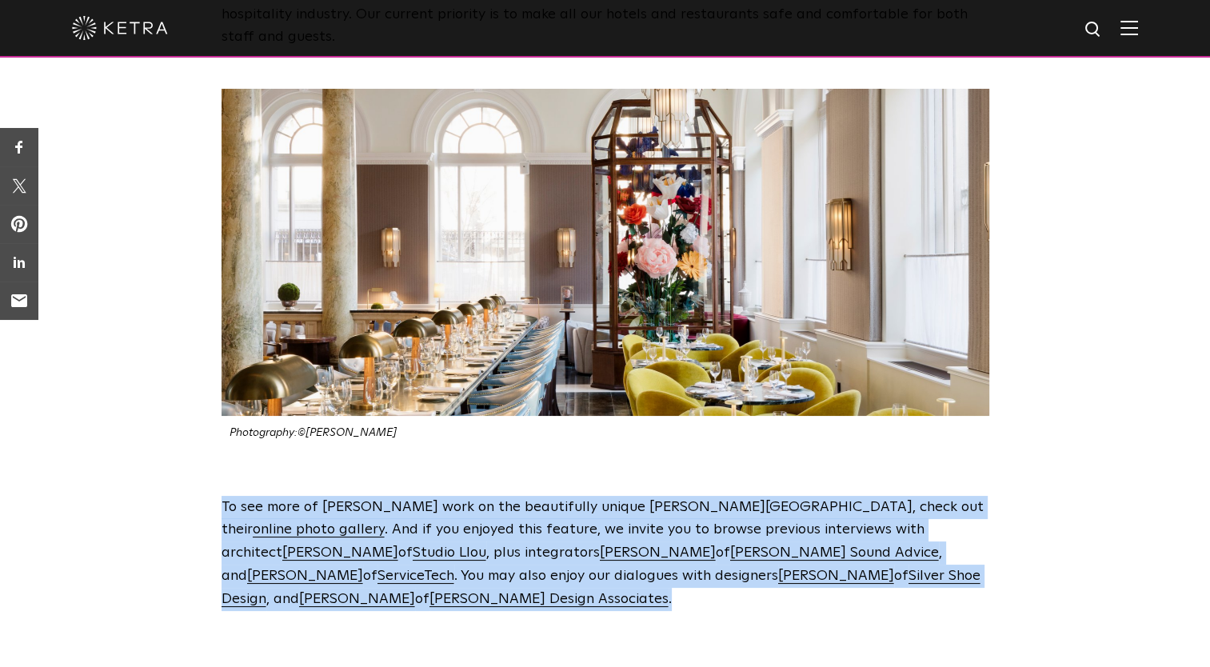
drag, startPoint x: 218, startPoint y: 325, endPoint x: 943, endPoint y: 398, distance: 728.4
click at [943, 496] on div "To see more of [PERSON_NAME] work on the beautifully unique [PERSON_NAME][GEOGR…" at bounding box center [606, 553] width 800 height 115
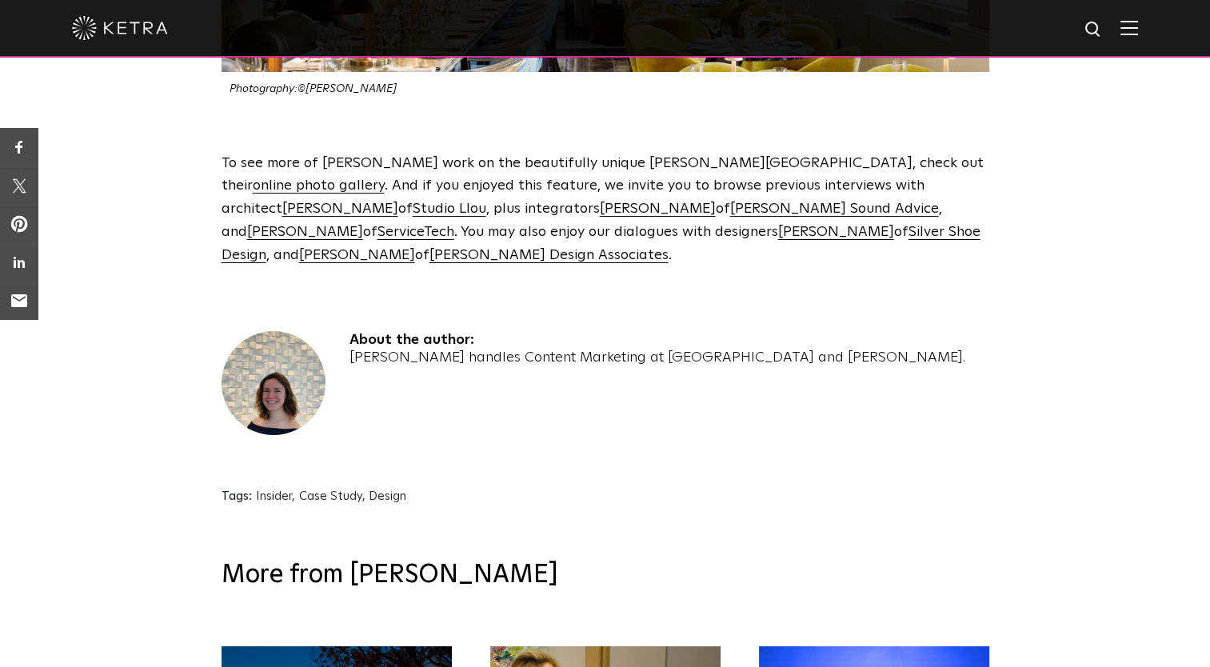
scroll to position [3955, 0]
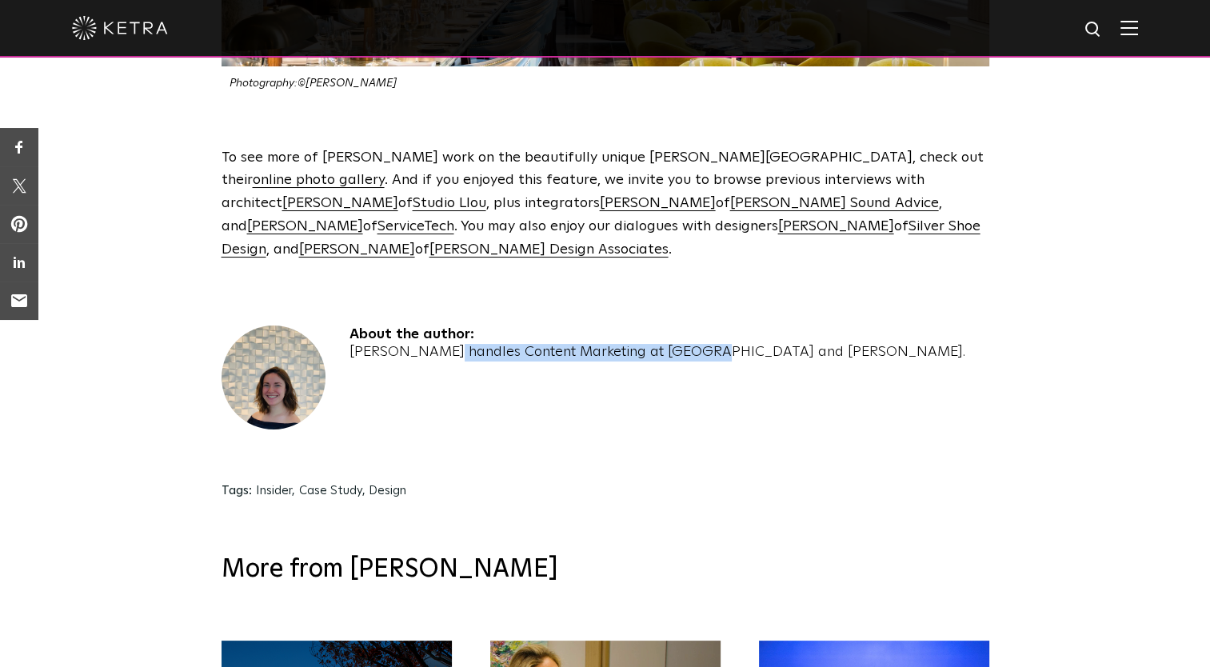
drag, startPoint x: 349, startPoint y: 155, endPoint x: 618, endPoint y: 158, distance: 269.6
click at [618, 344] on div "[PERSON_NAME] handles Content Marketing at [GEOGRAPHIC_DATA] and [PERSON_NAME]." at bounding box center [658, 353] width 616 height 18
drag, startPoint x: 624, startPoint y: 158, endPoint x: 768, endPoint y: 170, distance: 144.4
click at [768, 326] on div "About the author: [PERSON_NAME] handles Content Marketing at [GEOGRAPHIC_DATA] …" at bounding box center [606, 395] width 768 height 138
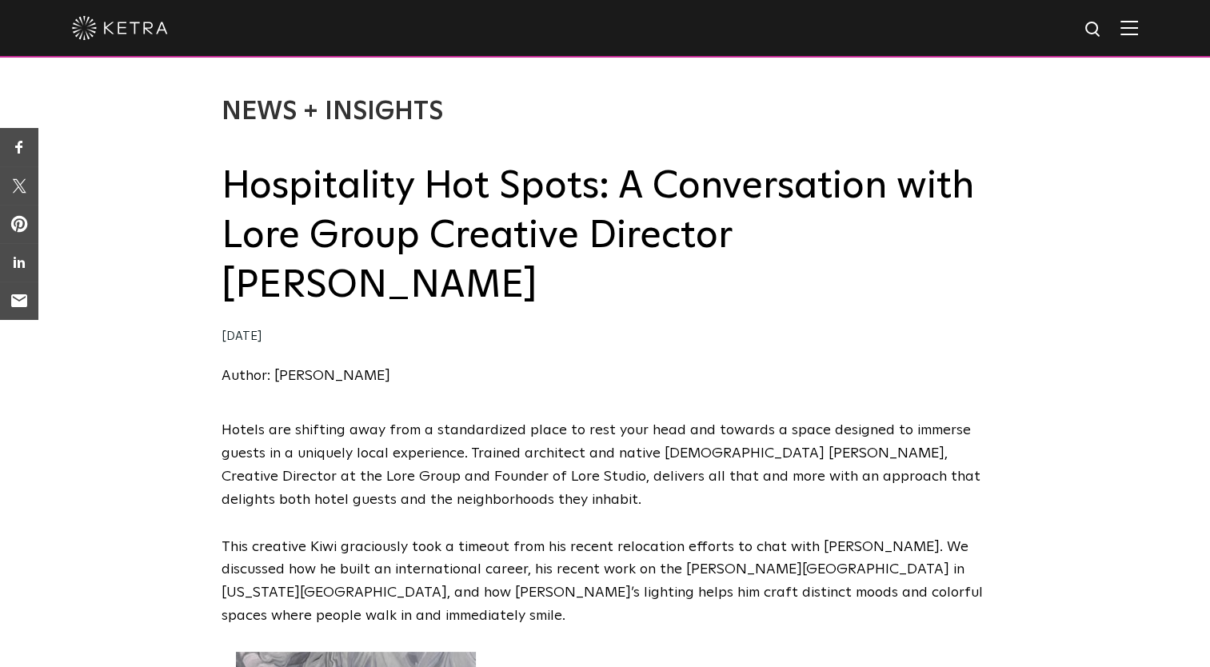
scroll to position [0, 0]
